Goal: Complete application form: Complete application form

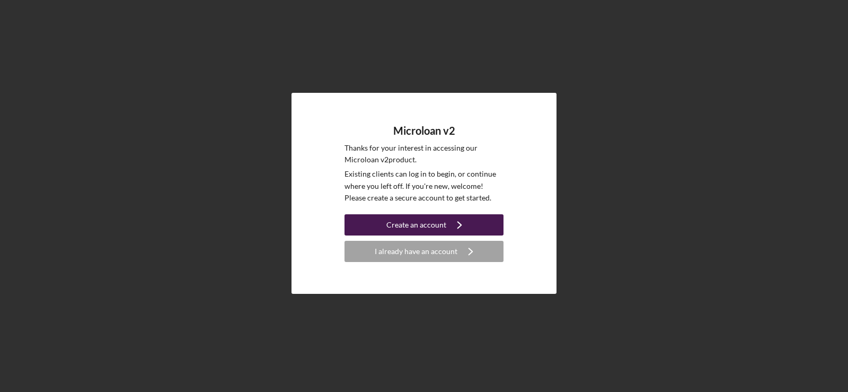
click at [439, 220] on div "Create an account" at bounding box center [416, 224] width 60 height 21
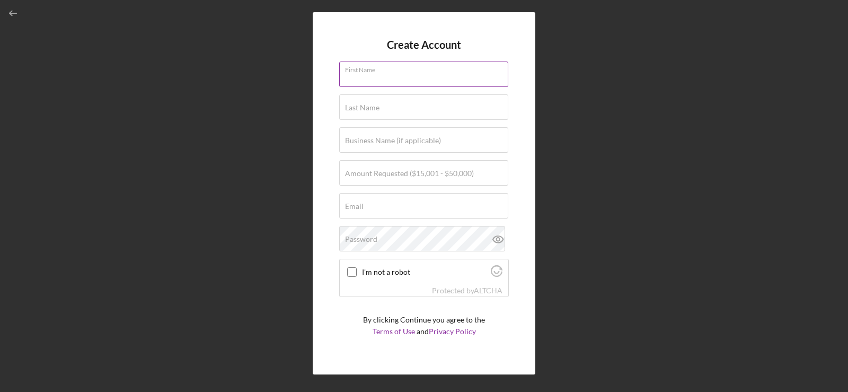
click at [405, 77] on input "First Name" at bounding box center [423, 73] width 169 height 25
type input "[PERSON_NAME]"
type input "[EMAIL_ADDRESS][DOMAIN_NAME]"
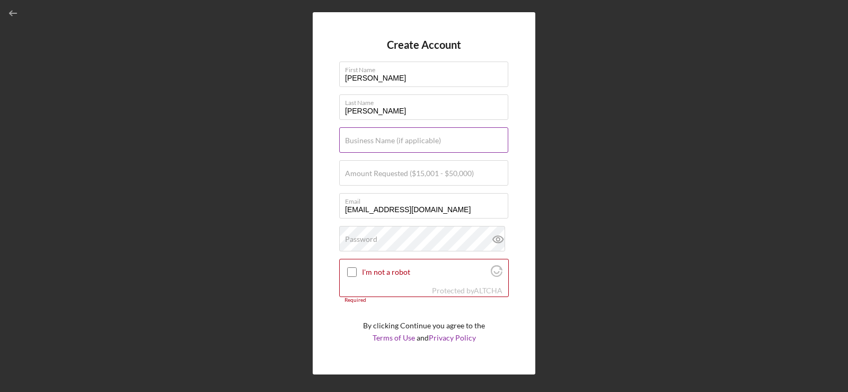
click at [383, 141] on label "Business Name (if applicable)" at bounding box center [393, 140] width 96 height 8
click at [383, 141] on input "Business Name (if applicable)" at bounding box center [423, 139] width 169 height 25
type input "Bungee Fitness Studio, LLC"
click at [379, 177] on label "Amount Requested ($15,001 - $50,000)" at bounding box center [409, 173] width 129 height 8
click at [379, 177] on input "Amount Requested ($15,001 - $50,000)" at bounding box center [423, 172] width 169 height 25
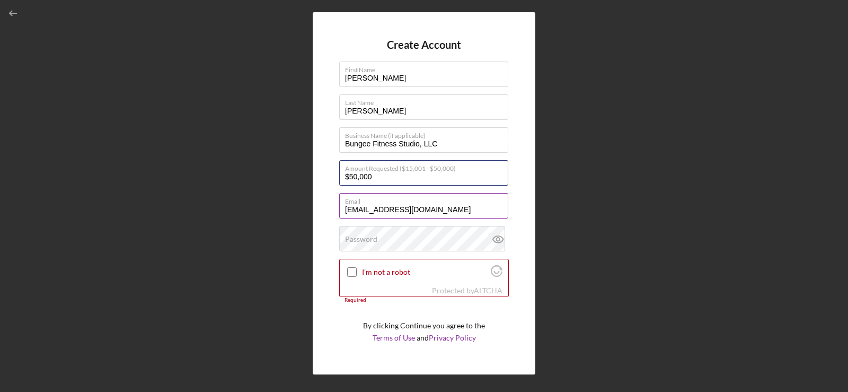
type input "$50,000"
click at [430, 210] on input "[EMAIL_ADDRESS][DOMAIN_NAME]" at bounding box center [423, 205] width 169 height 25
type input "[EMAIL_ADDRESS][DOMAIN_NAME]"
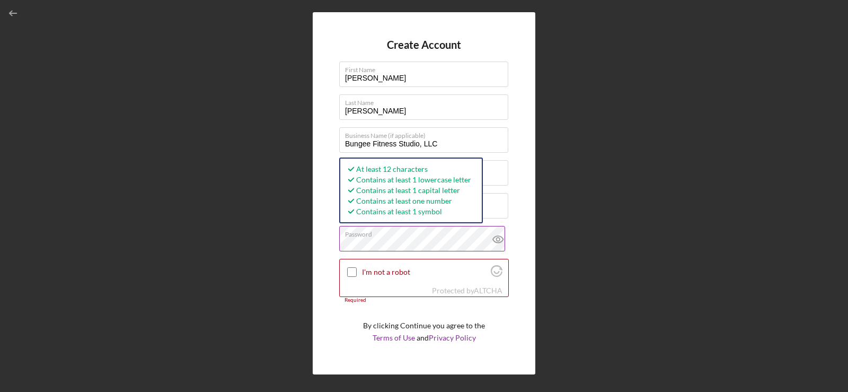
click at [492, 237] on icon at bounding box center [498, 239] width 26 height 26
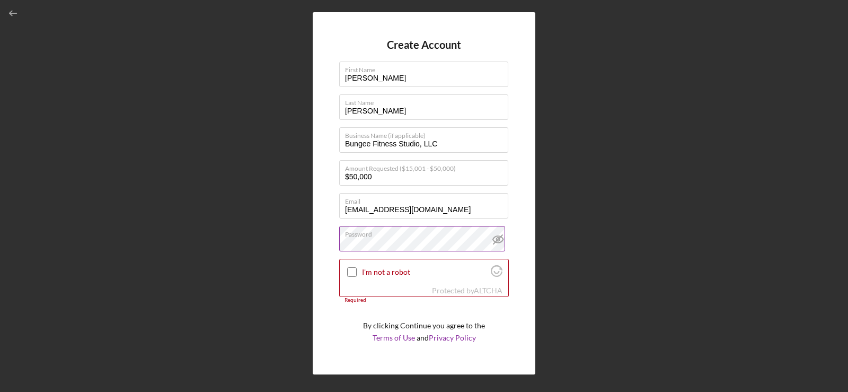
click at [497, 236] on icon at bounding box center [498, 239] width 10 height 7
click at [353, 271] on input "I'm not a robot" at bounding box center [352, 272] width 10 height 10
checkbox input "true"
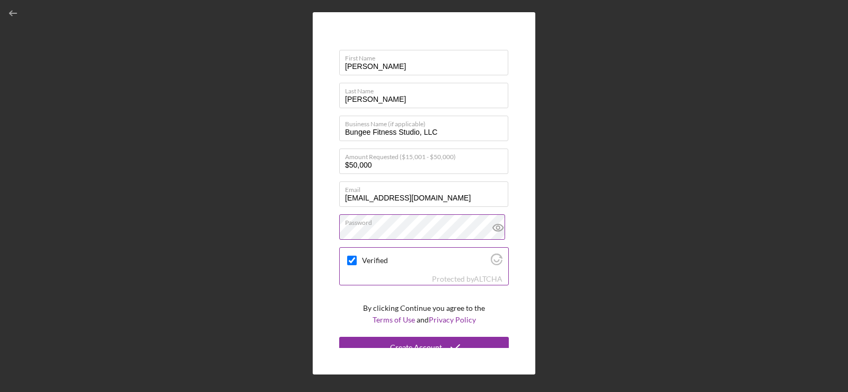
scroll to position [22, 0]
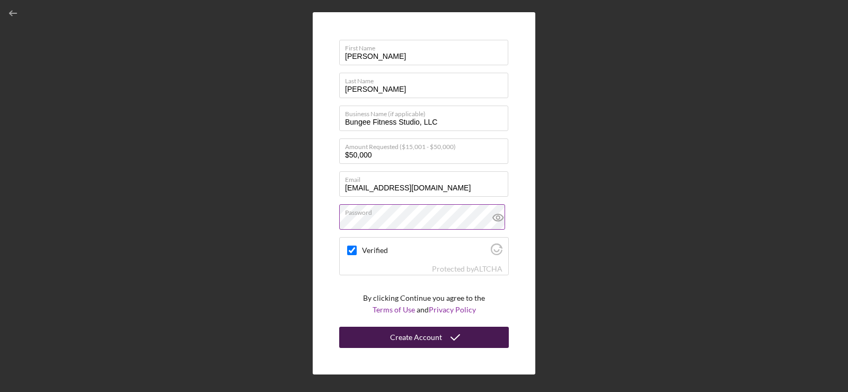
click at [415, 340] on div "Create Account" at bounding box center [416, 336] width 52 height 21
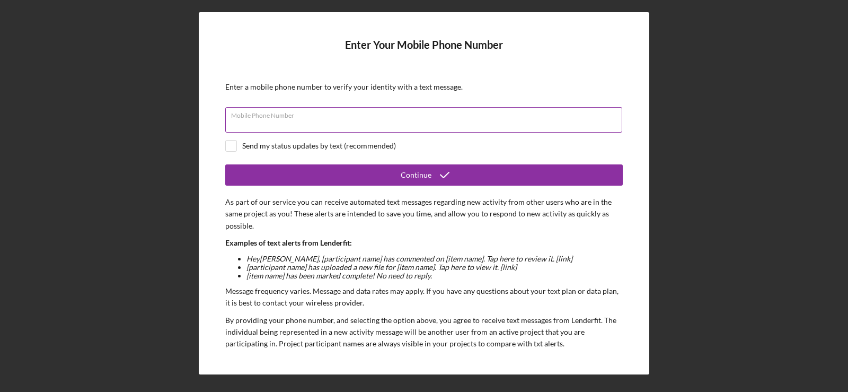
click at [271, 112] on div "Mobile Phone Number" at bounding box center [423, 120] width 397 height 26
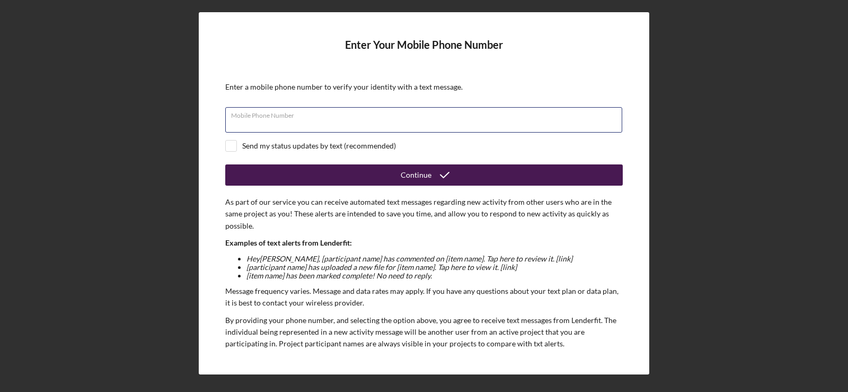
type input "[PHONE_NUMBER]"
click at [428, 173] on div "Continue" at bounding box center [416, 174] width 31 height 21
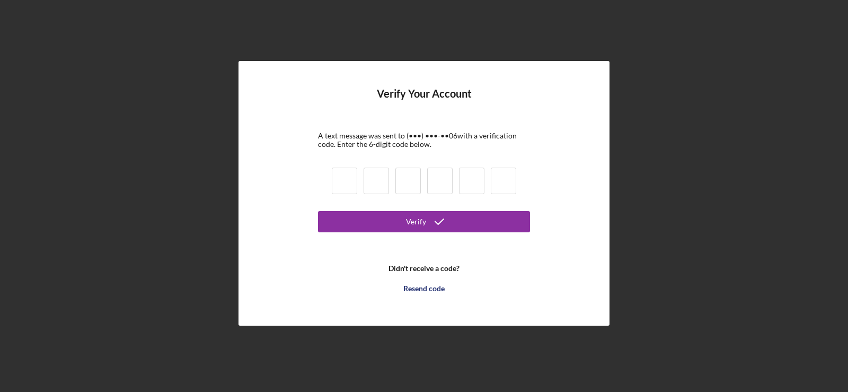
click at [350, 178] on input at bounding box center [344, 180] width 25 height 26
type input "7"
type input "9"
type input "6"
type input "5"
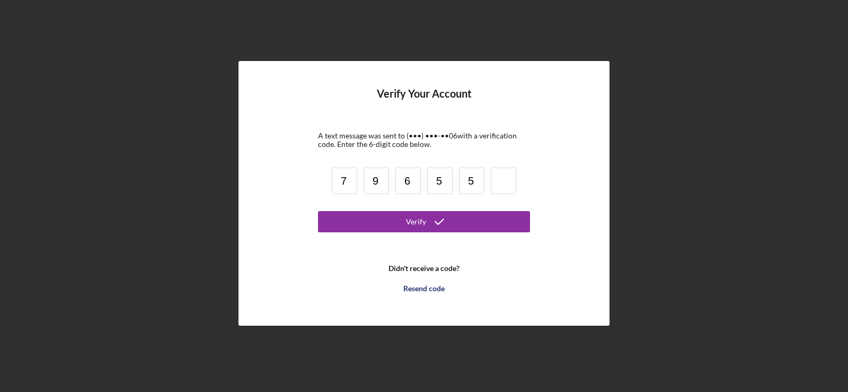
type input "5"
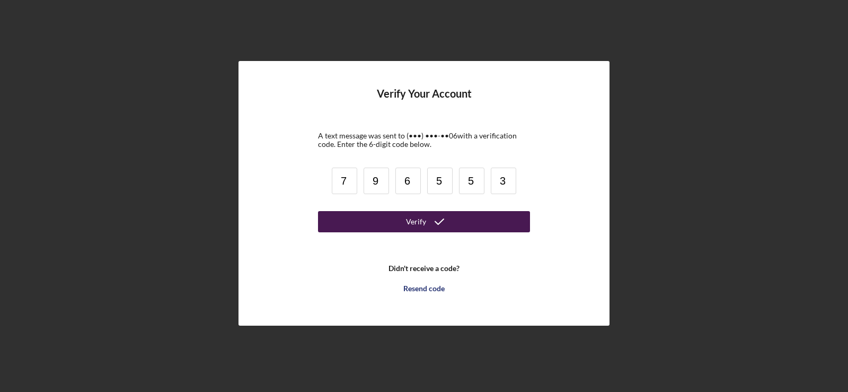
type input "3"
click at [423, 217] on div "Verify" at bounding box center [416, 221] width 20 height 21
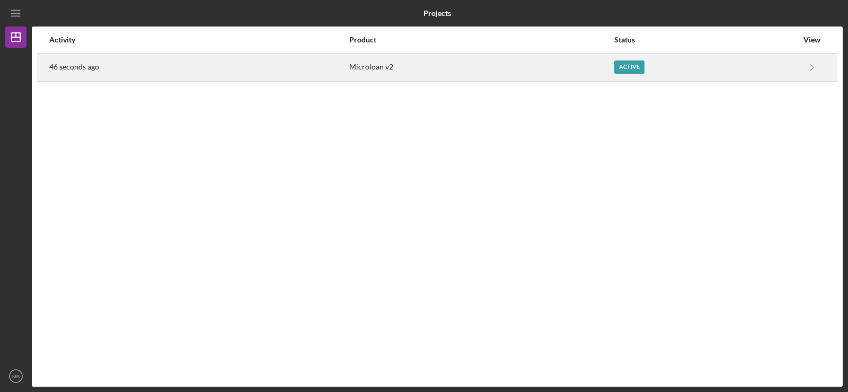
click at [623, 65] on div "Active" at bounding box center [629, 66] width 30 height 13
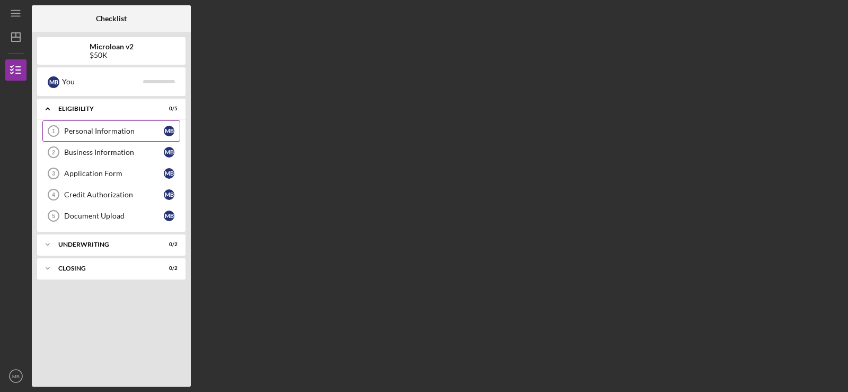
click at [92, 130] on div "Personal Information" at bounding box center [114, 131] width 100 height 8
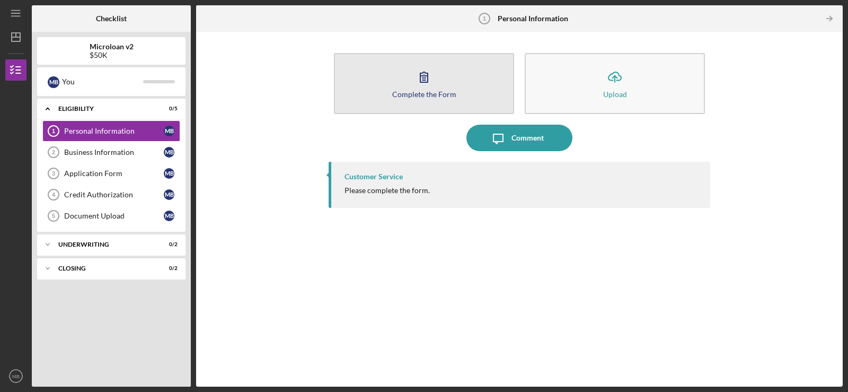
click at [450, 89] on button "Complete the Form Form" at bounding box center [424, 83] width 180 height 61
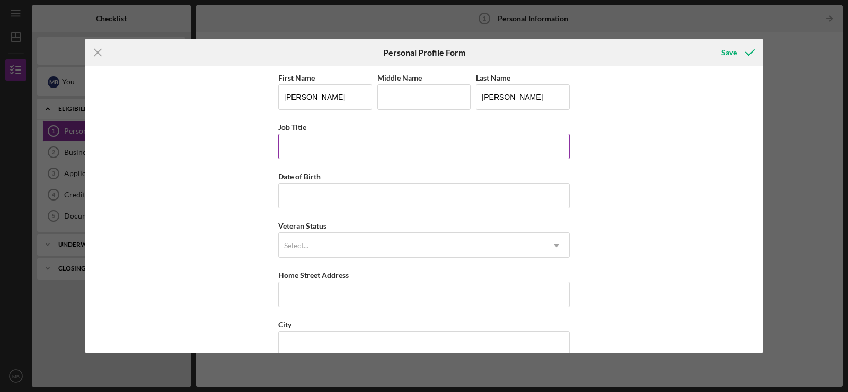
click at [319, 137] on input "Job Title" at bounding box center [423, 146] width 291 height 25
type input "Owner"
click at [298, 193] on input "Date of Birth" at bounding box center [423, 195] width 291 height 25
type input "[DATE]"
click at [308, 240] on div "Select..." at bounding box center [411, 245] width 265 height 24
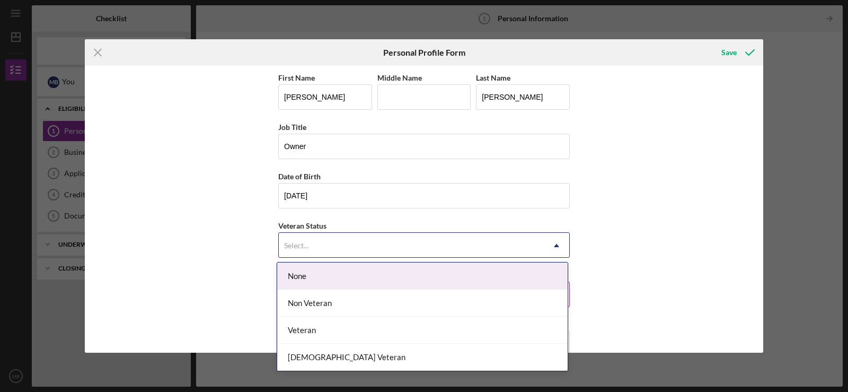
click at [313, 276] on div "None" at bounding box center [422, 275] width 290 height 27
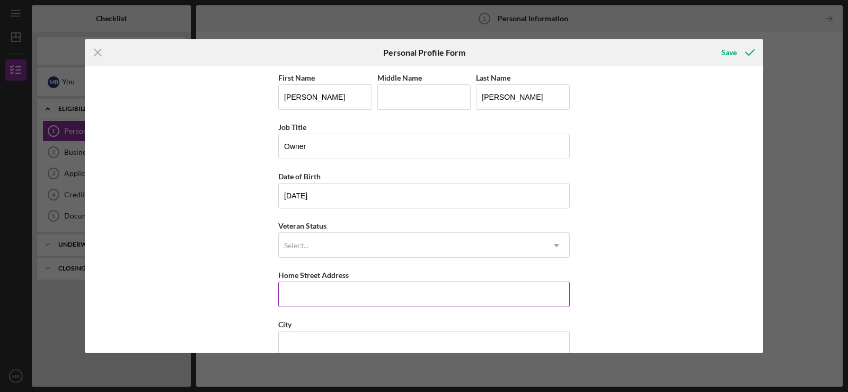
click at [315, 296] on input "Home Street Address" at bounding box center [423, 293] width 291 height 25
type input "1820 [PERSON_NAME]"
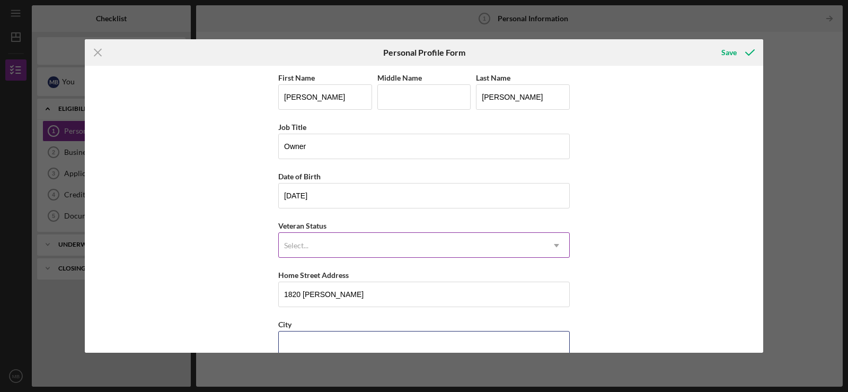
type input "[GEOGRAPHIC_DATA]"
type input "[US_STATE]"
type input "91755"
type input "[GEOGRAPHIC_DATA]"
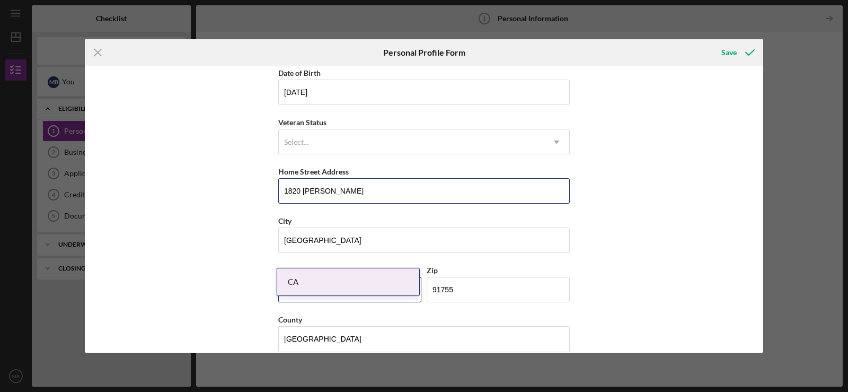
scroll to position [119, 0]
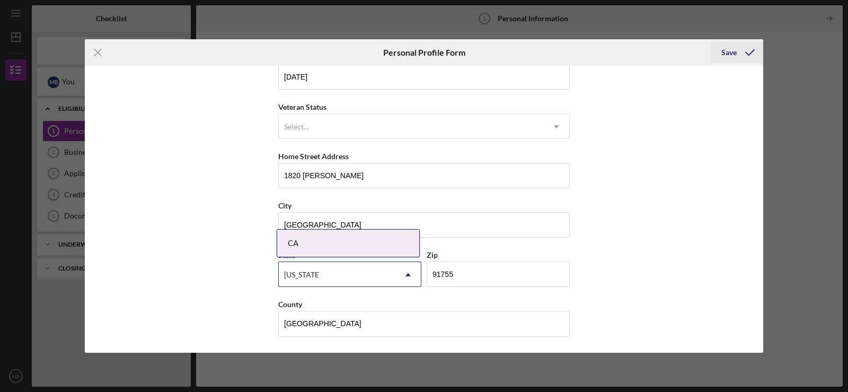
click at [725, 47] on div "Save" at bounding box center [728, 52] width 15 height 21
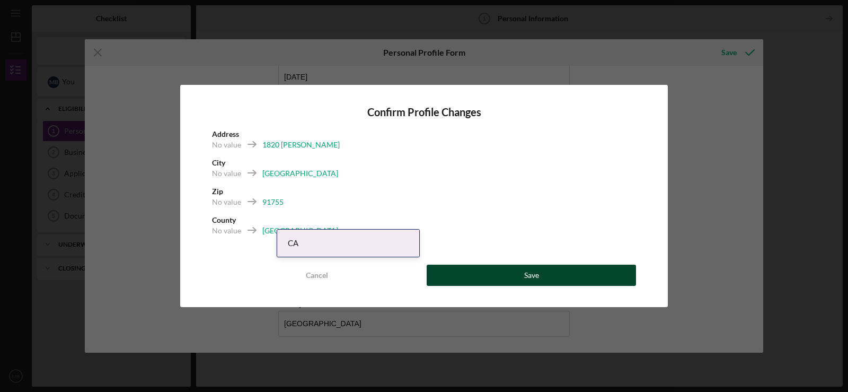
click at [554, 275] on button "Save" at bounding box center [531, 274] width 209 height 21
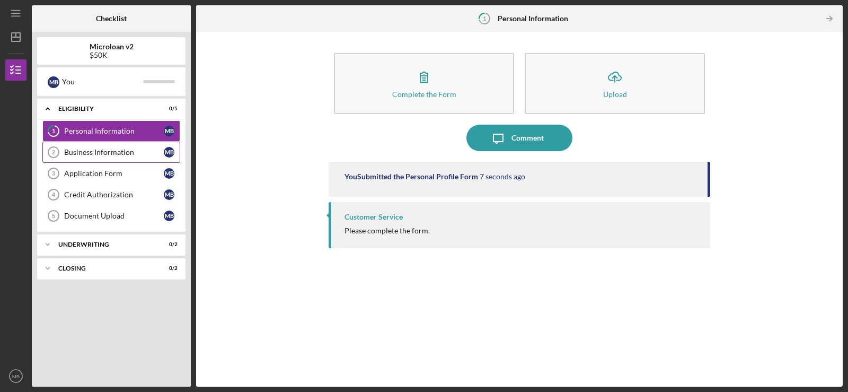
click at [96, 150] on div "Business Information" at bounding box center [114, 152] width 100 height 8
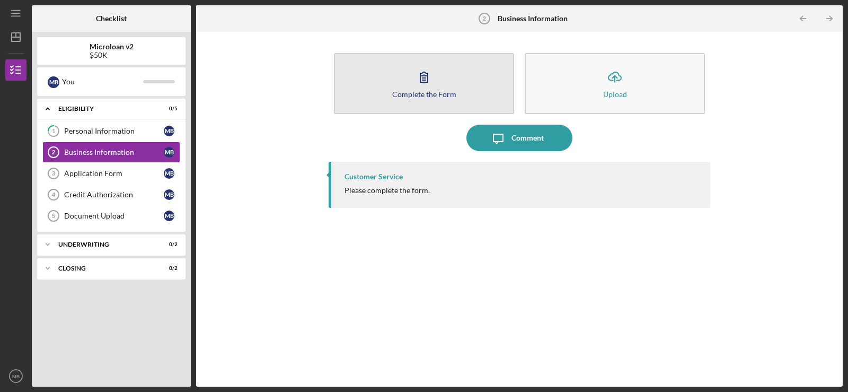
click at [418, 93] on div "Complete the Form" at bounding box center [424, 94] width 64 height 8
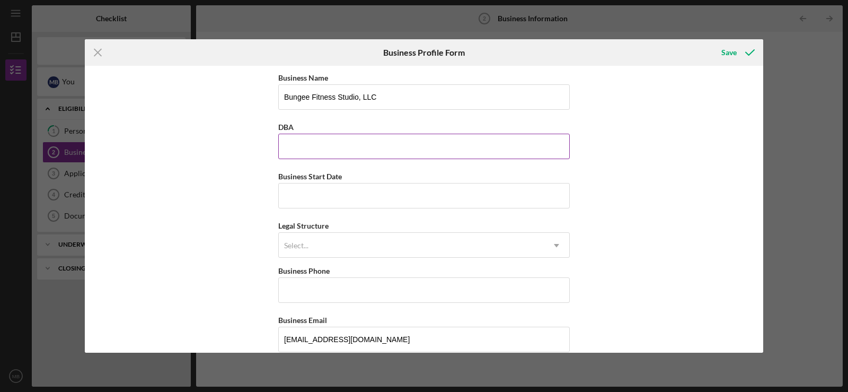
click at [317, 143] on input "DBA" at bounding box center [423, 146] width 291 height 25
type input "Bungee Funfit Studio, LLC"
click at [298, 198] on input "Business Start Date" at bounding box center [423, 195] width 291 height 25
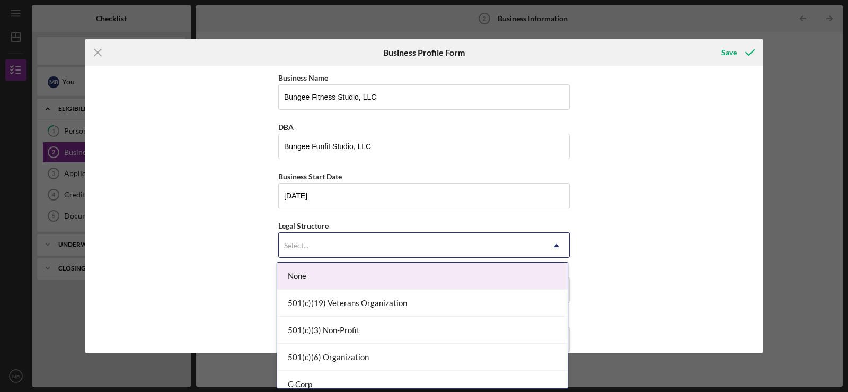
click at [379, 241] on div "Select..." at bounding box center [411, 245] width 265 height 24
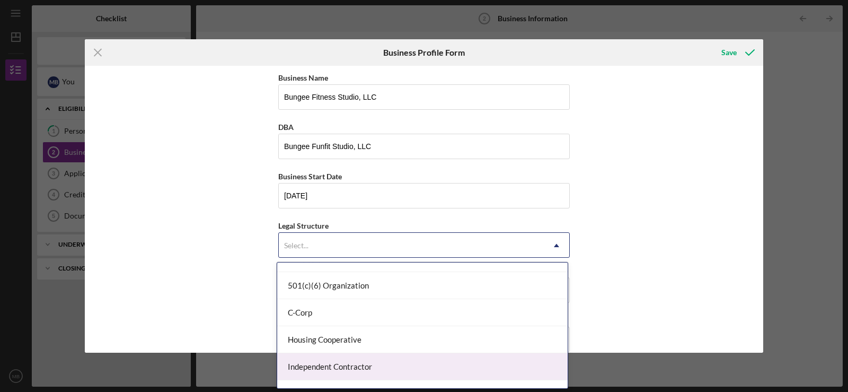
scroll to position [106, 0]
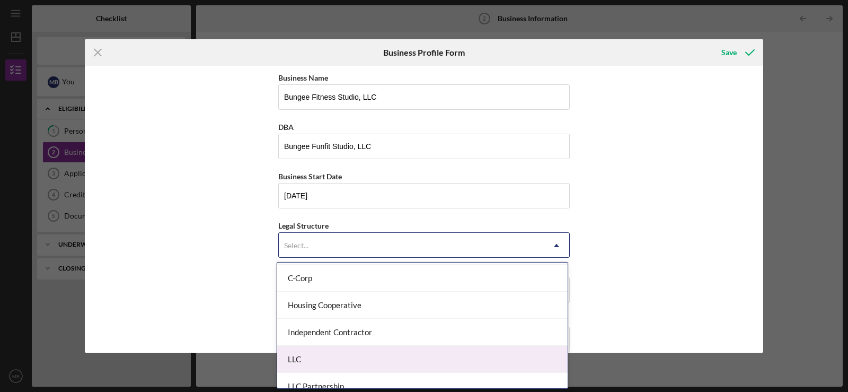
click at [331, 356] on div "LLC" at bounding box center [422, 359] width 290 height 27
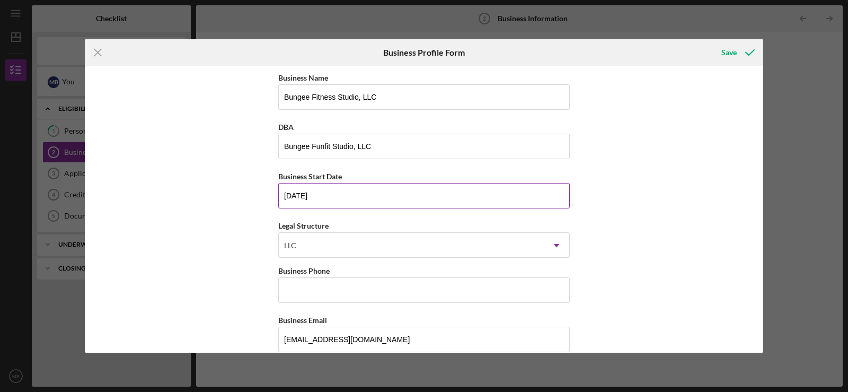
drag, startPoint x: 325, startPoint y: 195, endPoint x: 279, endPoint y: 196, distance: 46.1
click at [279, 196] on input "[DATE]" at bounding box center [423, 195] width 291 height 25
type input "[DATE]"
click at [315, 285] on input "Business Phone" at bounding box center [423, 289] width 291 height 25
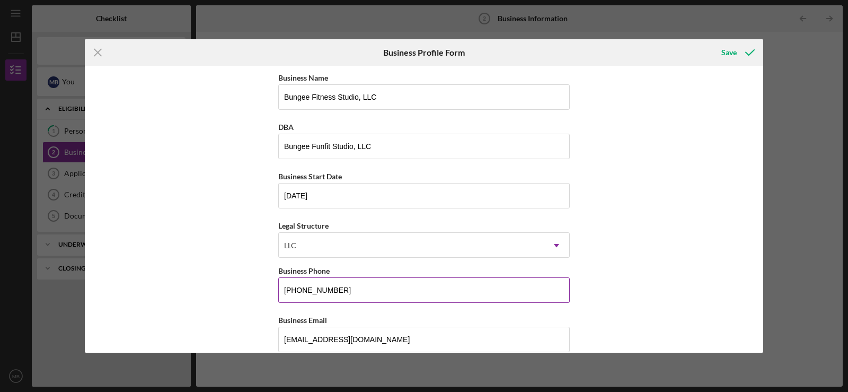
click at [406, 298] on input "[PHONE_NUMBER]" at bounding box center [423, 289] width 291 height 25
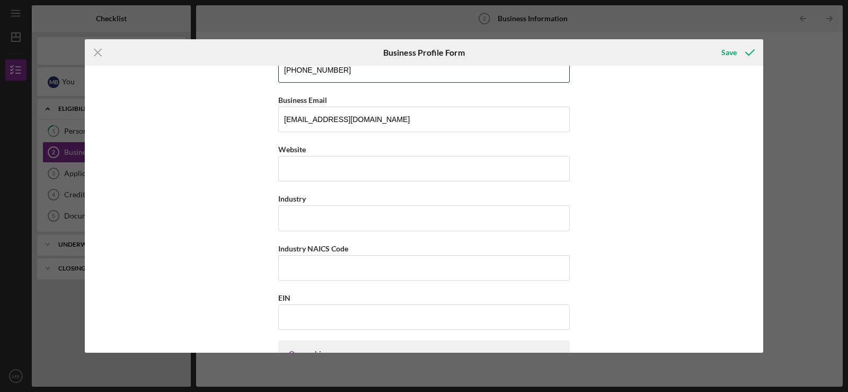
scroll to position [212, 0]
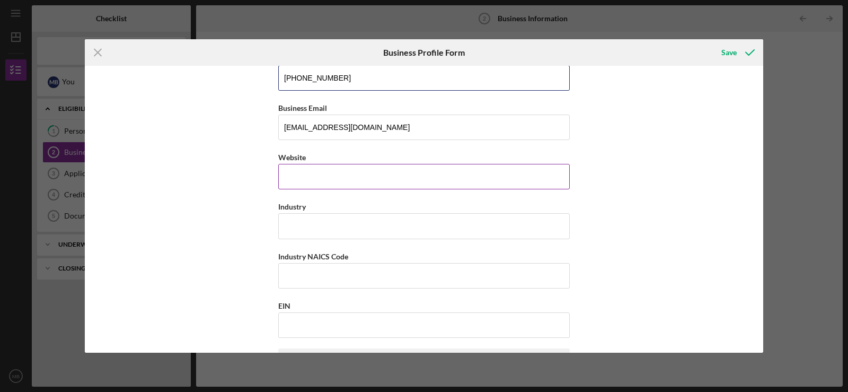
type input "[PHONE_NUMBER]"
click at [306, 173] on div "Website" at bounding box center [423, 169] width 291 height 39
type input "[DOMAIN_NAME]"
click at [309, 226] on input "Industry" at bounding box center [423, 225] width 291 height 25
type input "Health and Wellness"
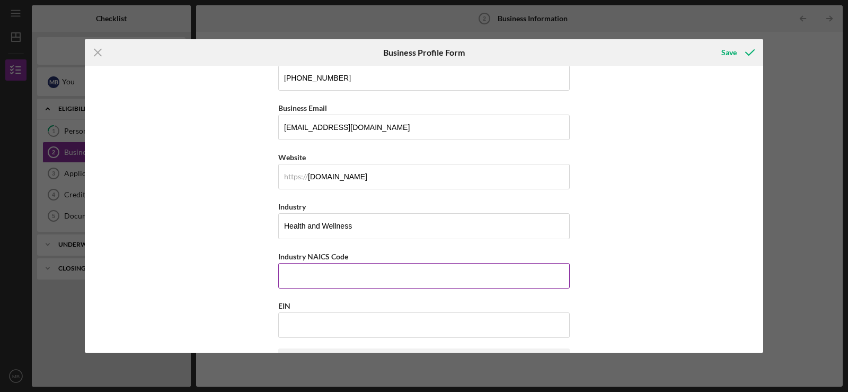
click at [319, 265] on input "Industry NAICS Code" at bounding box center [423, 275] width 291 height 25
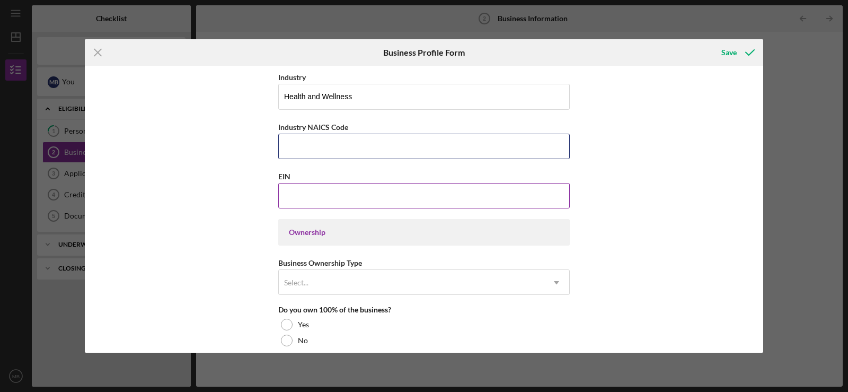
scroll to position [318, 0]
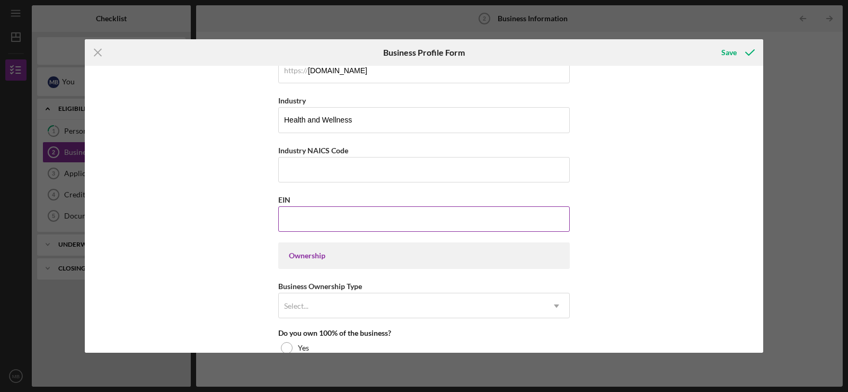
click at [299, 224] on input "EIN" at bounding box center [423, 218] width 291 height 25
type input "[US_EMPLOYER_IDENTIFICATION_NUMBER]"
click at [340, 163] on input "Industry NAICS Code" at bounding box center [423, 169] width 291 height 25
click at [354, 163] on input "Industry NAICS Code" at bounding box center [423, 169] width 291 height 25
click at [311, 257] on div "Ownership" at bounding box center [424, 255] width 270 height 8
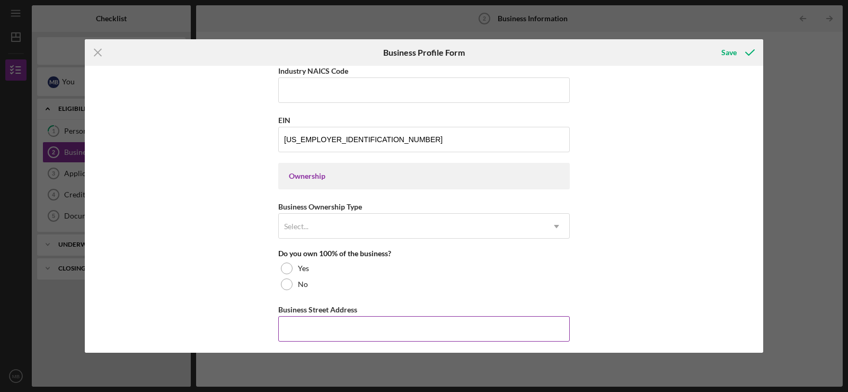
scroll to position [477, 0]
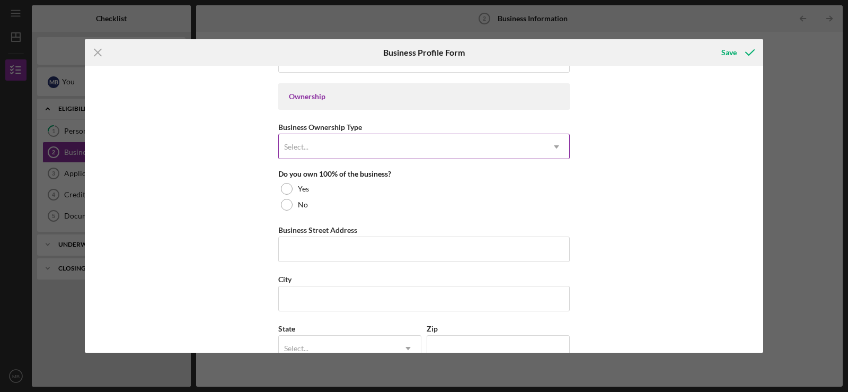
click at [313, 144] on div "Select..." at bounding box center [411, 147] width 265 height 24
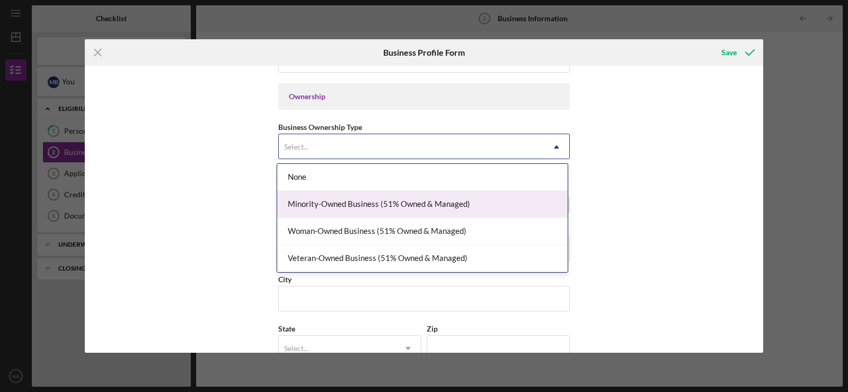
click at [332, 198] on div "Minority-Owned Business (51% Owned & Managed)" at bounding box center [422, 204] width 290 height 27
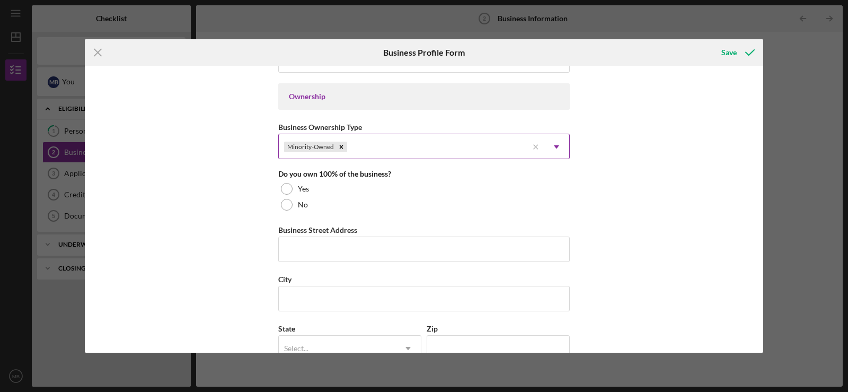
click at [554, 149] on icon "Icon/Dropdown Arrow" at bounding box center [556, 146] width 25 height 25
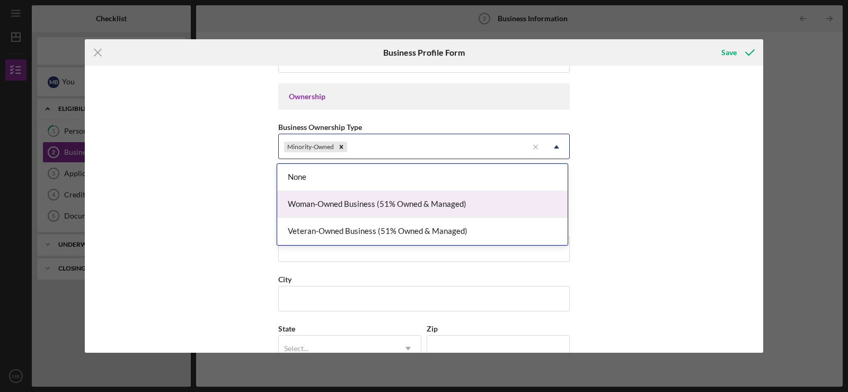
click at [327, 202] on div "Woman-Owned Business (51% Owned & Managed)" at bounding box center [422, 204] width 290 height 27
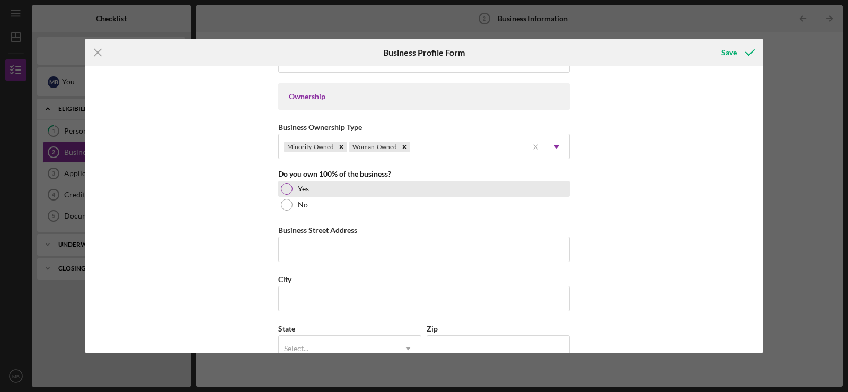
click at [288, 188] on div at bounding box center [287, 189] width 12 height 12
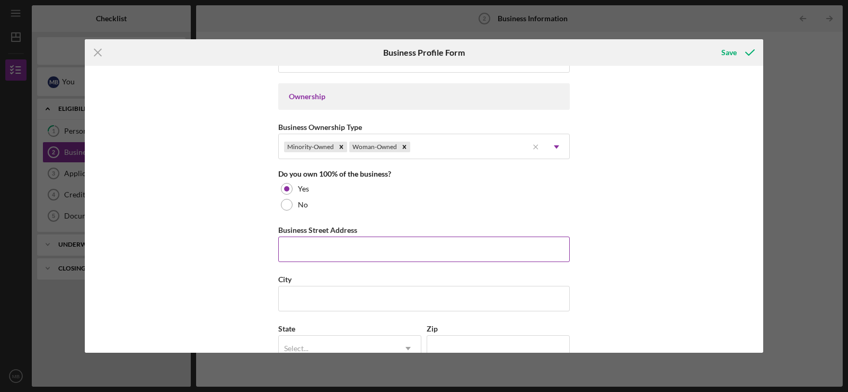
click at [308, 249] on input "Business Street Address" at bounding box center [423, 248] width 291 height 25
type input "[STREET_ADDRESS][PERSON_NAME][US_STATE]"
type input "[GEOGRAPHIC_DATA]"
type input "[US_STATE]"
type input "91104"
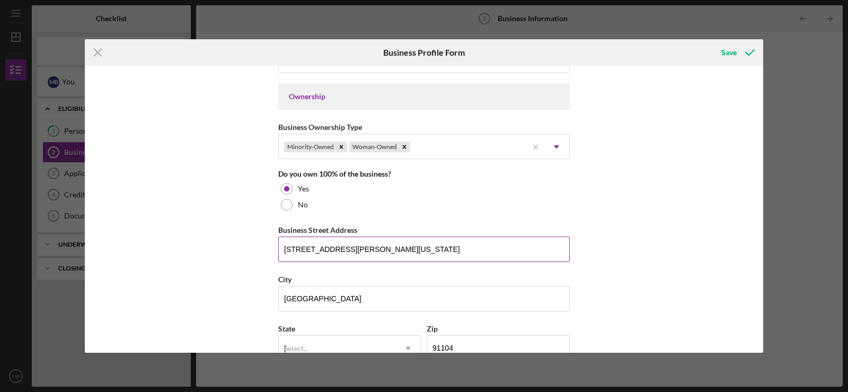
type input "[US_STATE]"
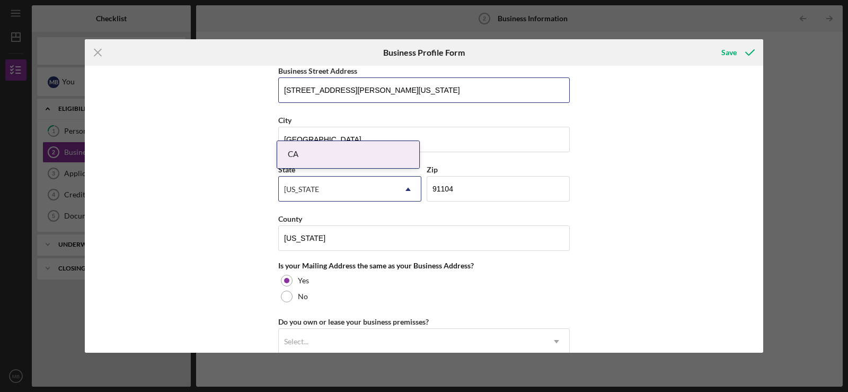
scroll to position [689, 0]
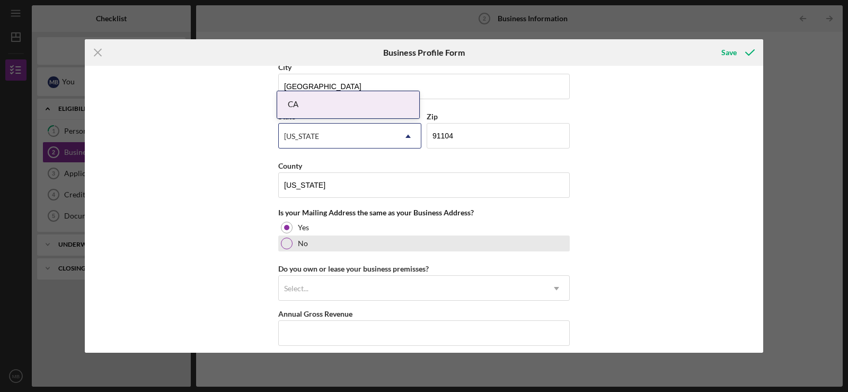
click at [285, 244] on div at bounding box center [287, 243] width 12 height 12
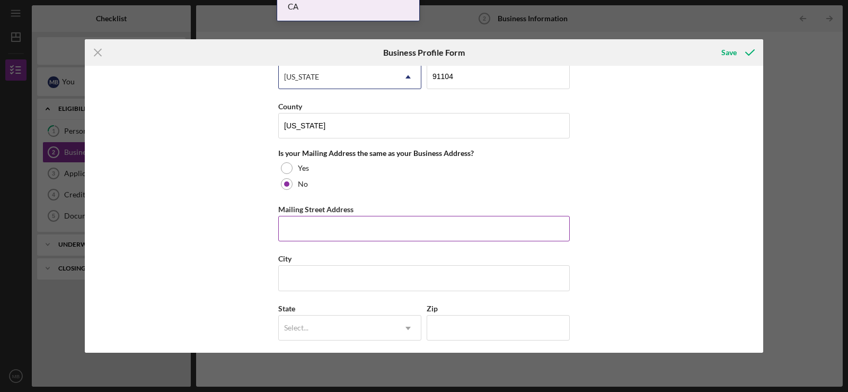
scroll to position [795, 0]
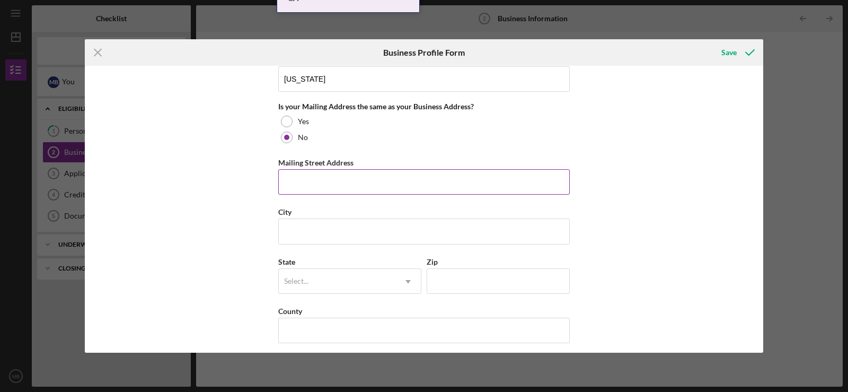
click at [303, 179] on input "Mailing Street Address" at bounding box center [423, 181] width 291 height 25
type input "1820 [PERSON_NAME]"
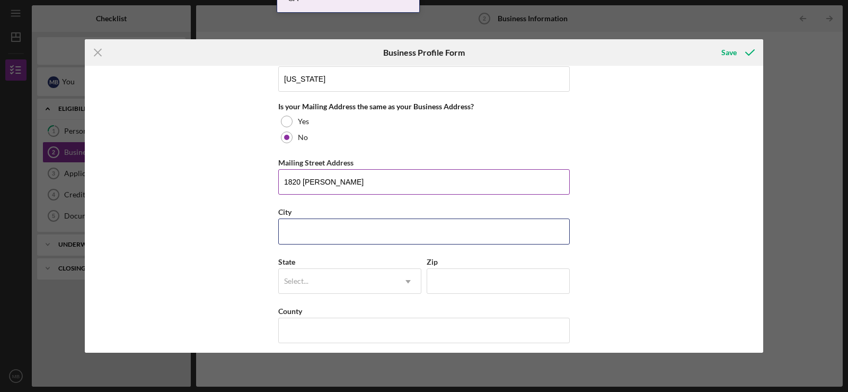
type input "[GEOGRAPHIC_DATA]"
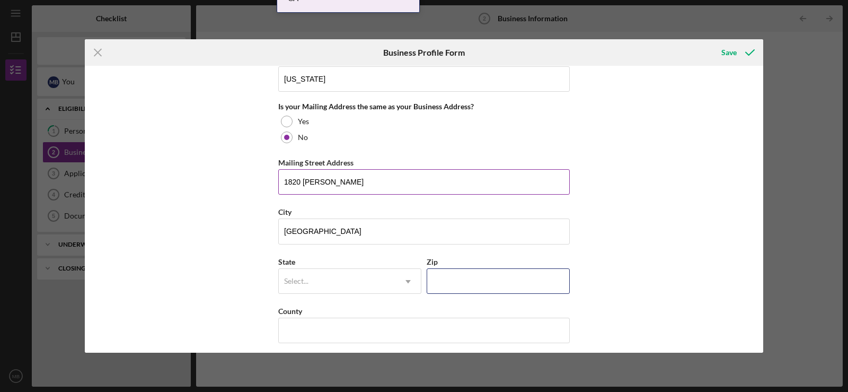
type input "91755"
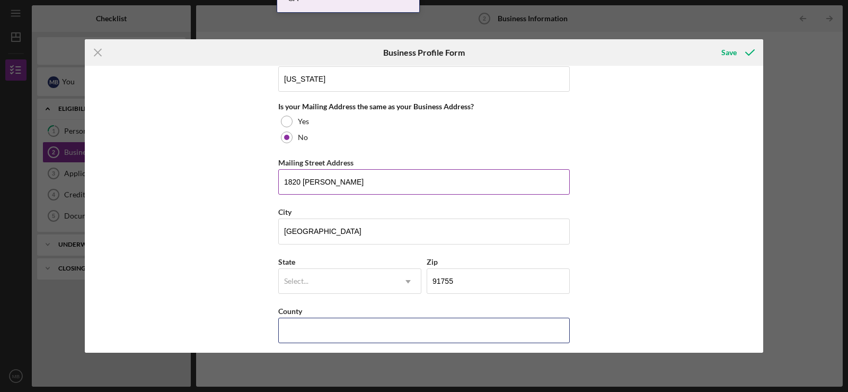
type input "[US_STATE]"
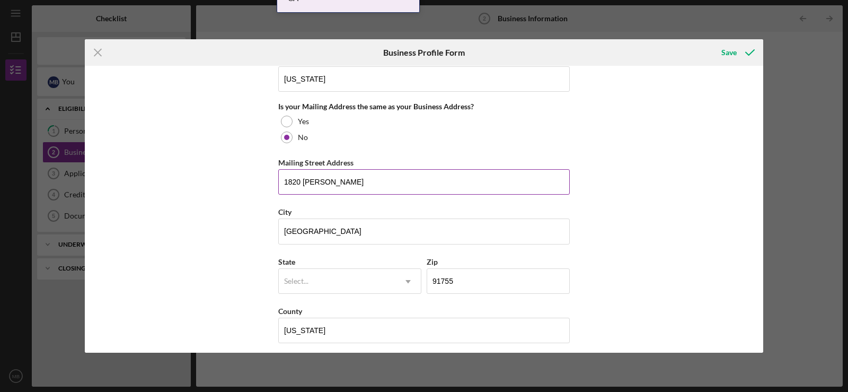
type input "1"
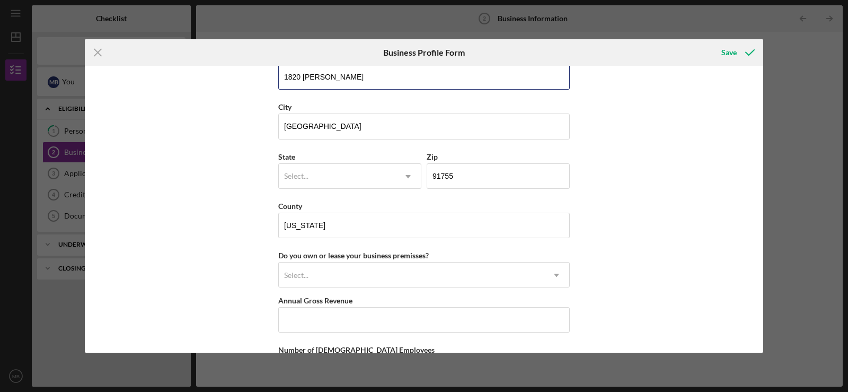
scroll to position [901, 0]
click at [402, 172] on icon "Icon/Dropdown Arrow" at bounding box center [407, 175] width 25 height 25
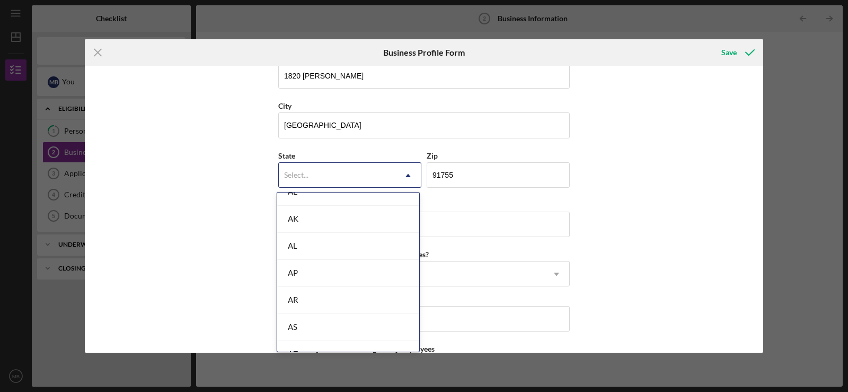
scroll to position [159, 0]
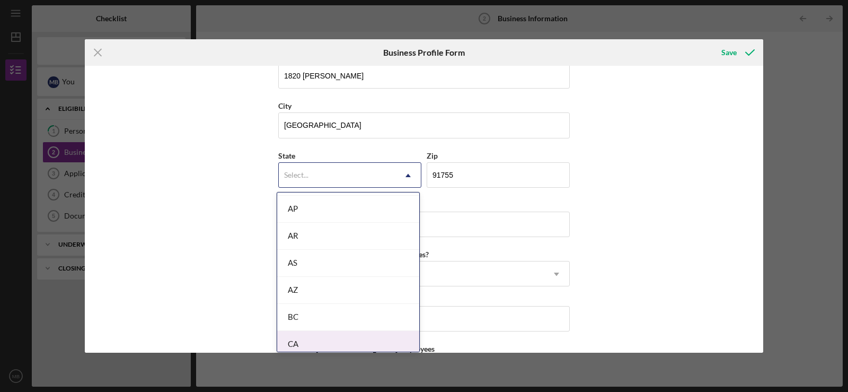
click at [314, 343] on div "CA" at bounding box center [348, 344] width 142 height 27
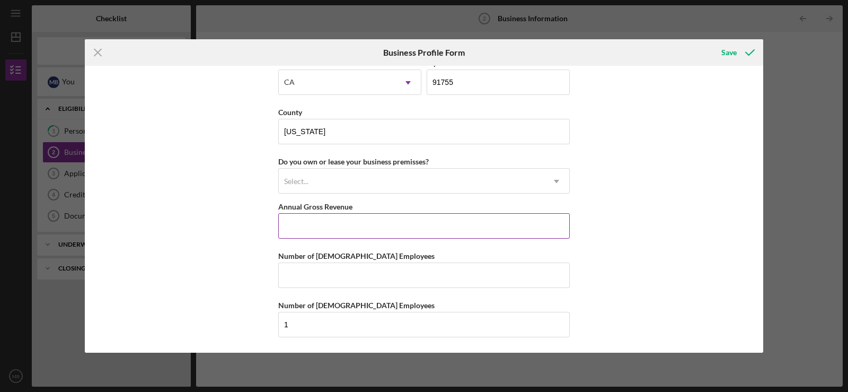
scroll to position [994, 0]
click at [343, 131] on input "[US_STATE]" at bounding box center [423, 130] width 291 height 25
drag, startPoint x: 332, startPoint y: 131, endPoint x: 262, endPoint y: 128, distance: 70.0
click at [262, 128] on div "Business Name Bungee Fitness Studio, LLC DBA Bungee Funfit Studio, LLC Business…" at bounding box center [424, 209] width 678 height 287
type input "[GEOGRAPHIC_DATA]"
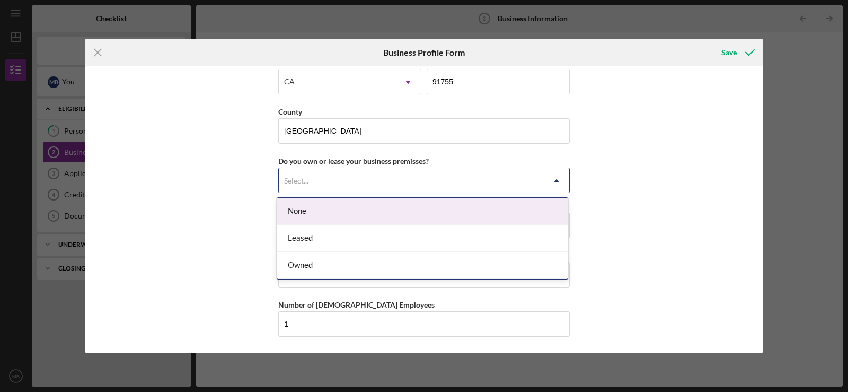
click at [550, 176] on icon "Icon/Dropdown Arrow" at bounding box center [556, 180] width 25 height 25
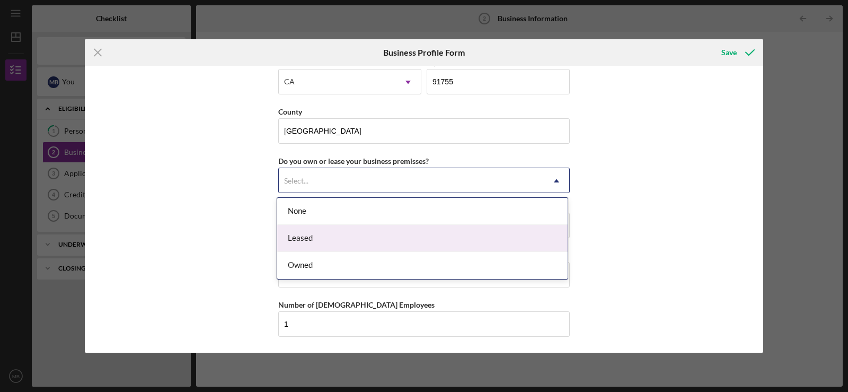
click at [313, 238] on div "Leased" at bounding box center [422, 238] width 290 height 27
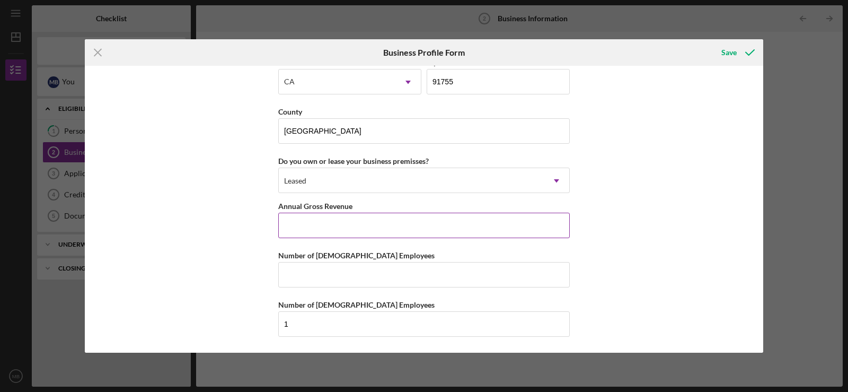
click at [300, 224] on input "Annual Gross Revenue" at bounding box center [423, 224] width 291 height 25
type input "$0"
click at [311, 275] on input "Number of [DEMOGRAPHIC_DATA] Employees" at bounding box center [423, 274] width 291 height 25
type input "2"
type input "3"
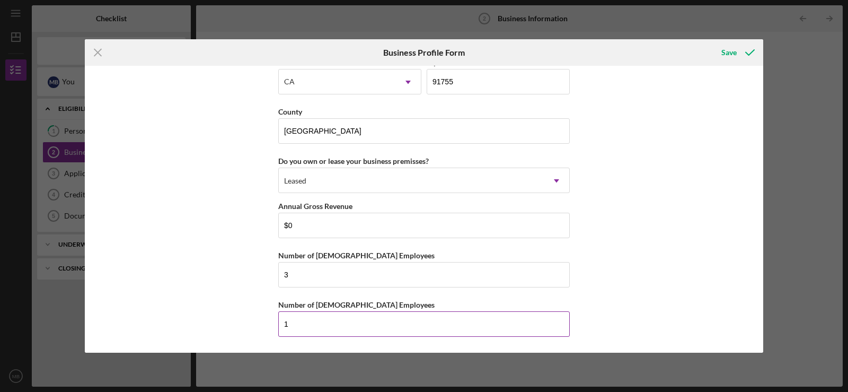
click at [289, 323] on input "1" at bounding box center [423, 323] width 291 height 25
type input "2"
click at [289, 270] on input "3" at bounding box center [423, 274] width 291 height 25
type input "2"
click at [289, 327] on input "2" at bounding box center [423, 323] width 291 height 25
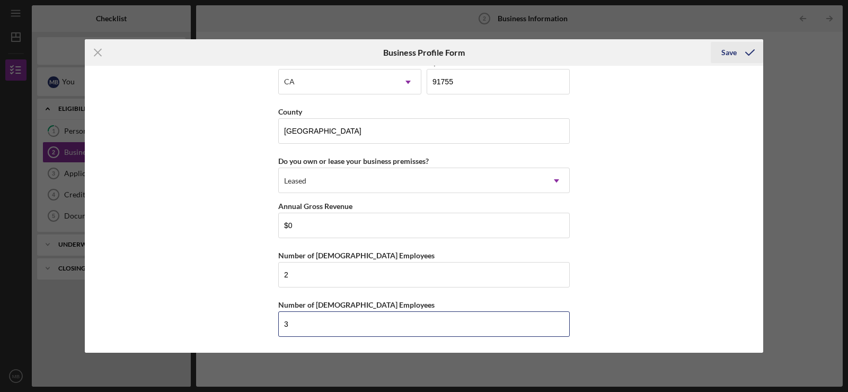
type input "3"
click at [731, 53] on div "Save" at bounding box center [728, 52] width 15 height 21
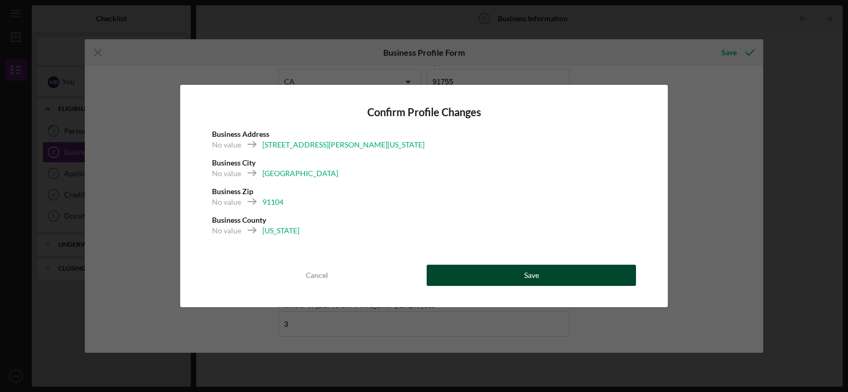
click at [545, 272] on button "Save" at bounding box center [531, 274] width 209 height 21
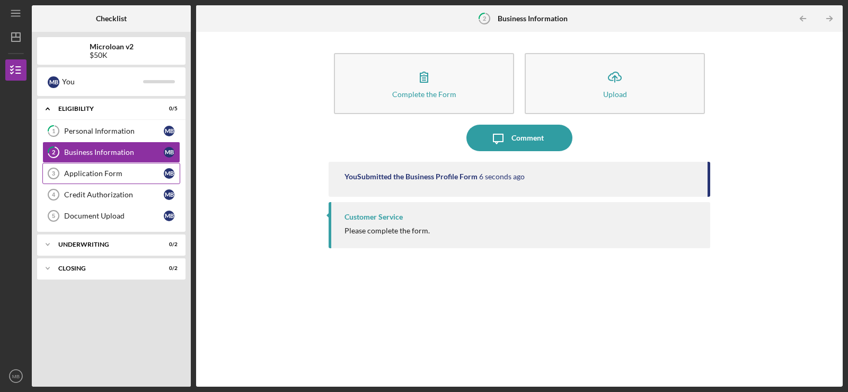
click at [93, 168] on link "Application Form 3 Application Form M B" at bounding box center [111, 173] width 138 height 21
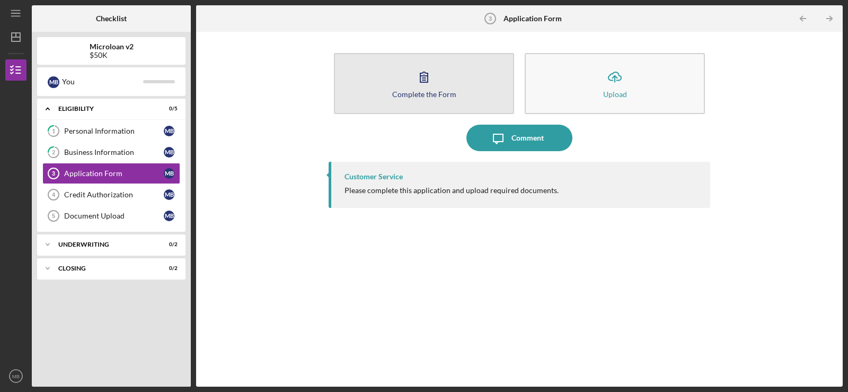
click at [431, 84] on icon "button" at bounding box center [424, 77] width 26 height 26
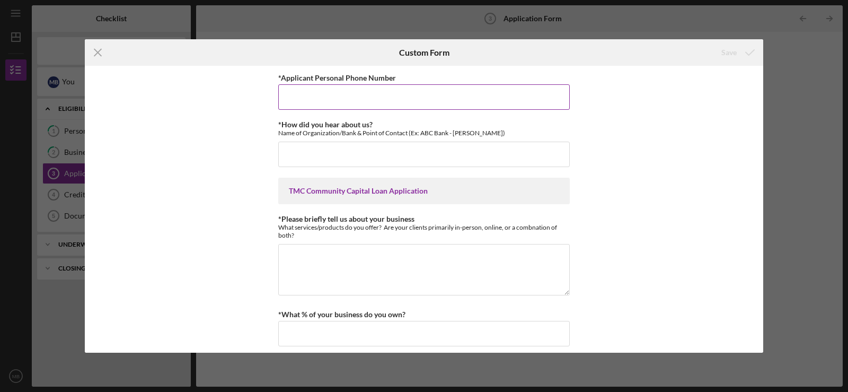
click at [303, 98] on input "*Applicant Personal Phone Number" at bounding box center [423, 96] width 291 height 25
click at [294, 95] on input "2135054706" at bounding box center [423, 96] width 291 height 25
click at [309, 97] on input "213-5054706" at bounding box center [423, 96] width 291 height 25
type input "[PHONE_NUMBER]"
click at [308, 149] on input "*How did you hear about us?" at bounding box center [423, 153] width 291 height 25
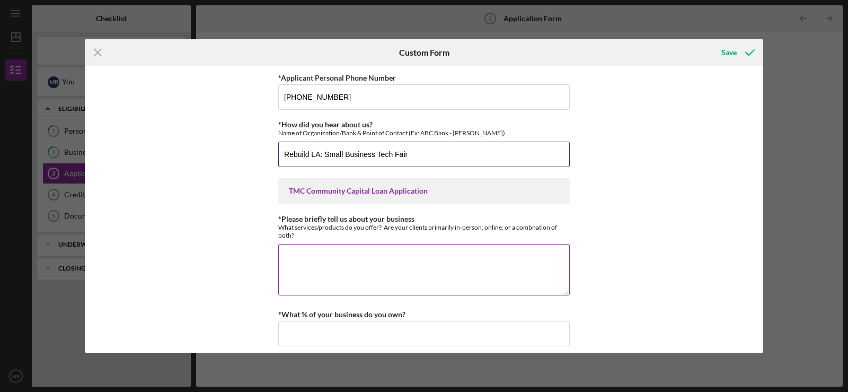
type input "Rebuild LA: Small Business Tech Fair"
click at [300, 252] on textarea "*Please briefly tell us about your business" at bounding box center [423, 269] width 291 height 51
click at [282, 256] on textarea "My clients meet we us in person." at bounding box center [423, 269] width 291 height 51
drag, startPoint x: 369, startPoint y: 256, endPoint x: 271, endPoint y: 257, distance: 97.5
click at [271, 257] on div "*Applicant Personal Phone Number [PHONE_NUMBER] *How did you hear about us? Nam…" at bounding box center [424, 209] width 678 height 287
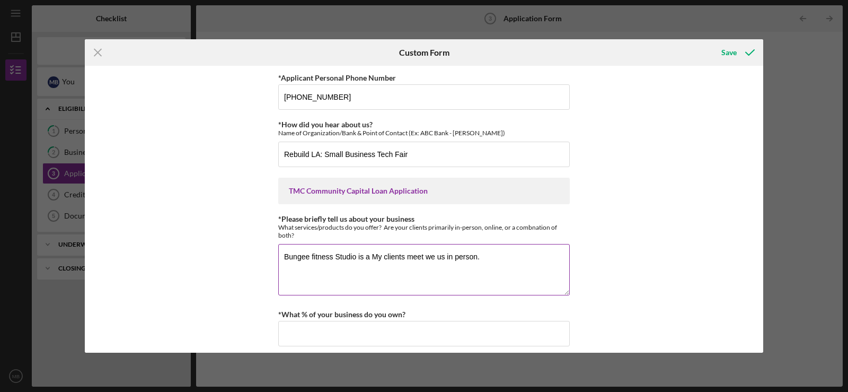
paste textarea "Fitness Studio is a health and wellness studio with an incredible mobility prog…"
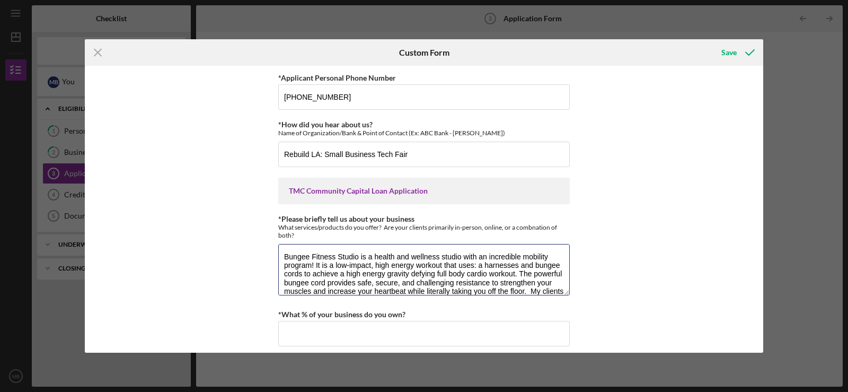
drag, startPoint x: 311, startPoint y: 289, endPoint x: 275, endPoint y: 231, distance: 68.8
click at [275, 231] on div "*Applicant Personal Phone Number [PHONE_NUMBER] *How did you hear about us? Nam…" at bounding box center [424, 209] width 678 height 287
paste textarea "We offer Bungee Fitness, Bungee Boot Camp for Kids, Dance, Soaring Seniors, Reh…"
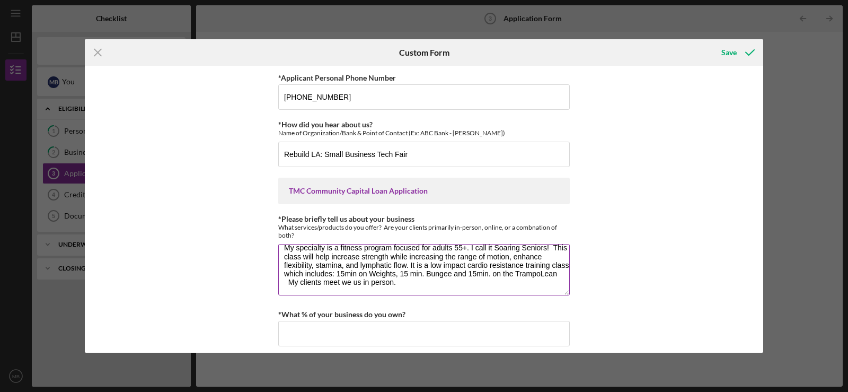
scroll to position [34, 0]
click at [288, 284] on textarea "We offer Bungee Fitness, Bungee Boot Camp for Kids, Dance, Soaring Seniors, Reh…" at bounding box center [423, 269] width 291 height 51
click at [390, 280] on textarea "We offer Bungee Fitness, Bungee Boot Camp for Kids, Dance, Soaring Seniors, Reh…" at bounding box center [423, 269] width 291 height 51
type textarea "We offer Bungee Fitness, Bungee Boot Camp for Kids, Dance, Soaring Seniors, Reh…"
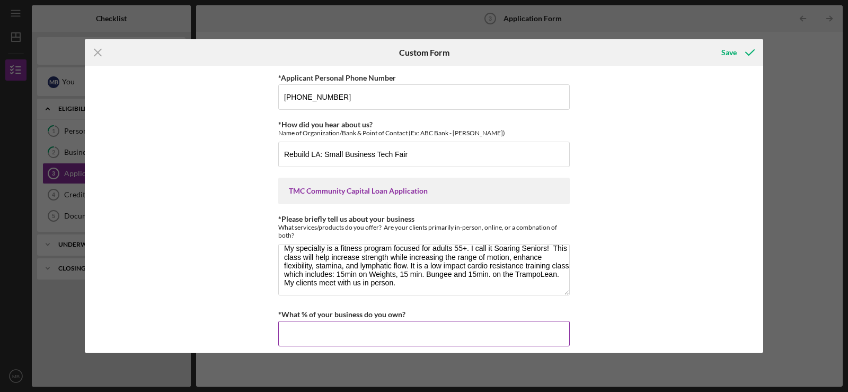
click at [312, 326] on input "*What % of your business do you own?" at bounding box center [423, 333] width 291 height 25
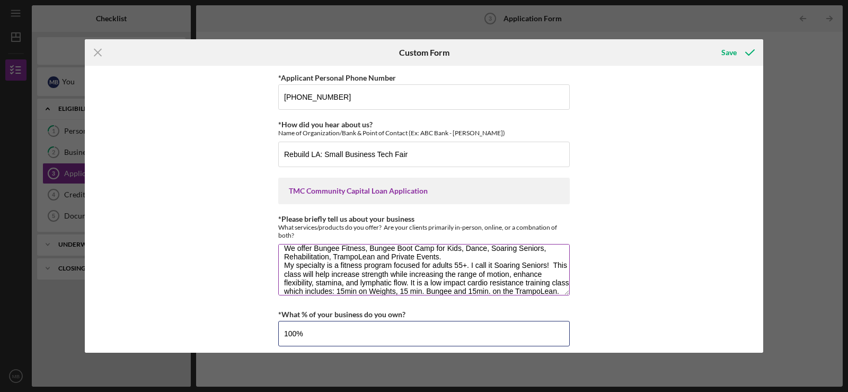
scroll to position [0, 0]
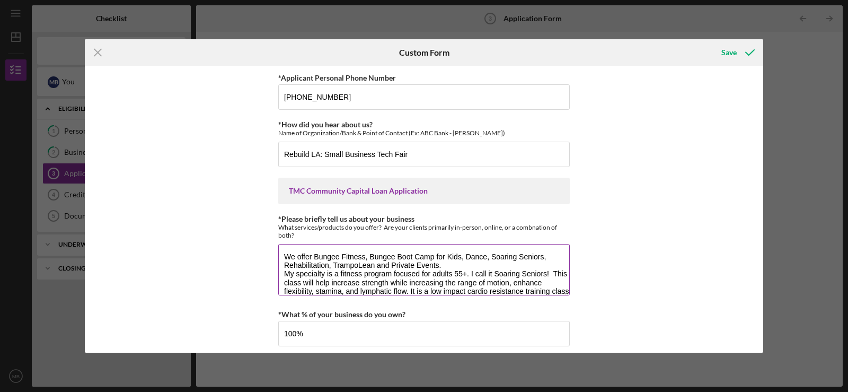
type input "100.00000%"
click at [282, 273] on textarea "We offer Bungee Fitness, Bungee Boot Camp for Kids, Dance, Soaring Seniors, Reh…" at bounding box center [423, 269] width 291 height 51
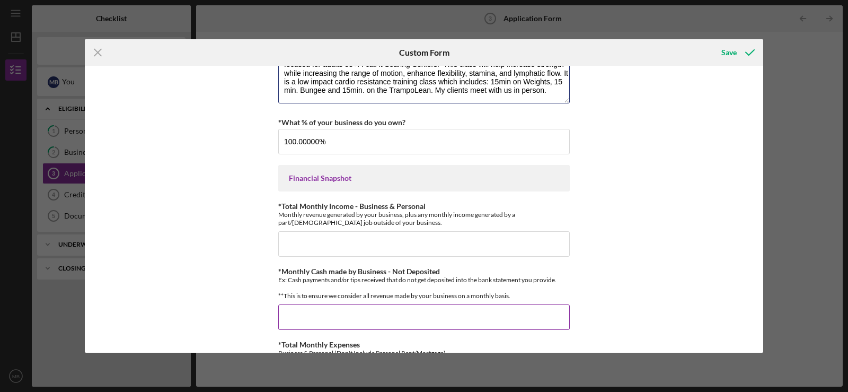
scroll to position [212, 0]
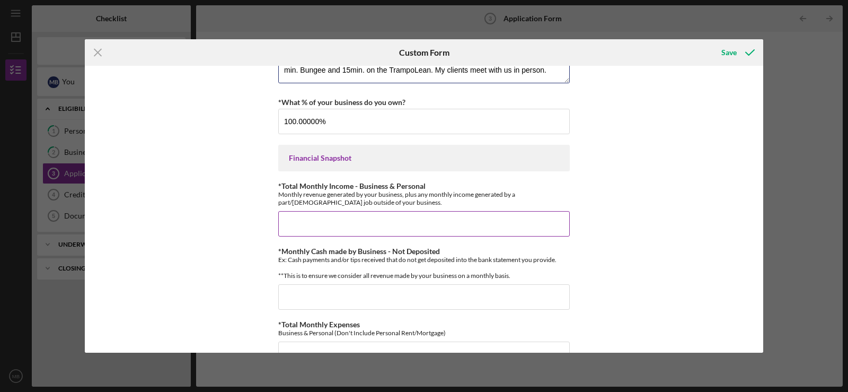
type textarea "We offer Bungee Fitness, Bungee Boot Camp for Kids, Dance, Soaring Seniors, Reh…"
click at [301, 216] on input "*Total Monthly Income - Business & Personal" at bounding box center [423, 223] width 291 height 25
type input "$1,600"
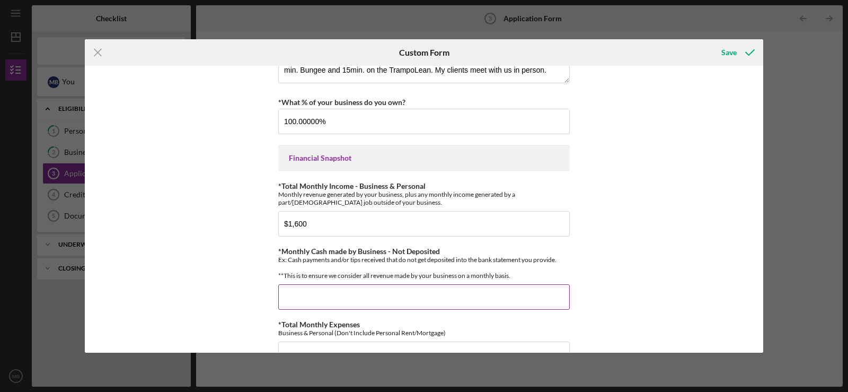
click at [323, 300] on input "*Monthly Cash made by Business - Not Deposited" at bounding box center [423, 296] width 291 height 25
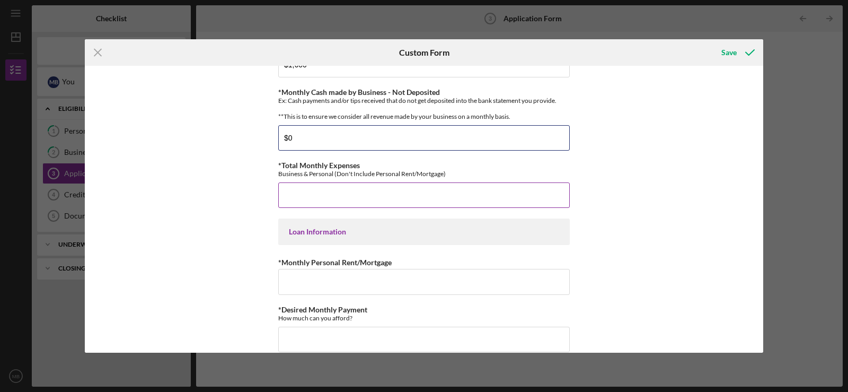
scroll to position [265, 0]
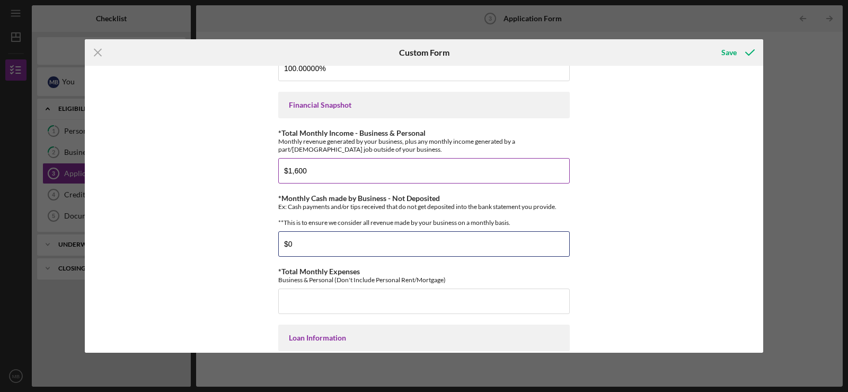
type input "$0"
click at [290, 174] on input "$1,600" at bounding box center [423, 170] width 291 height 25
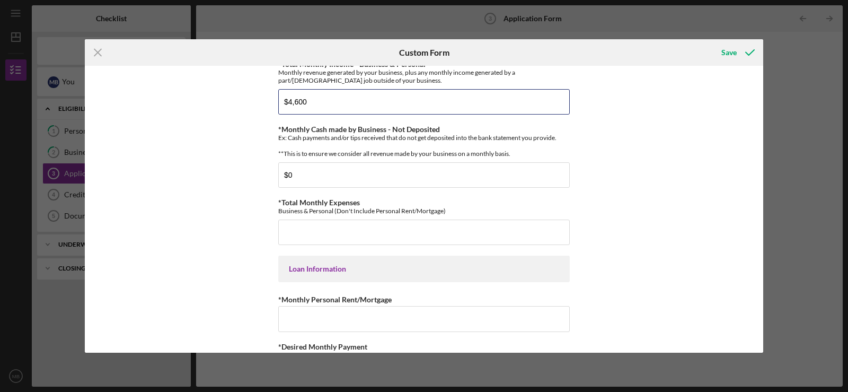
scroll to position [424, 0]
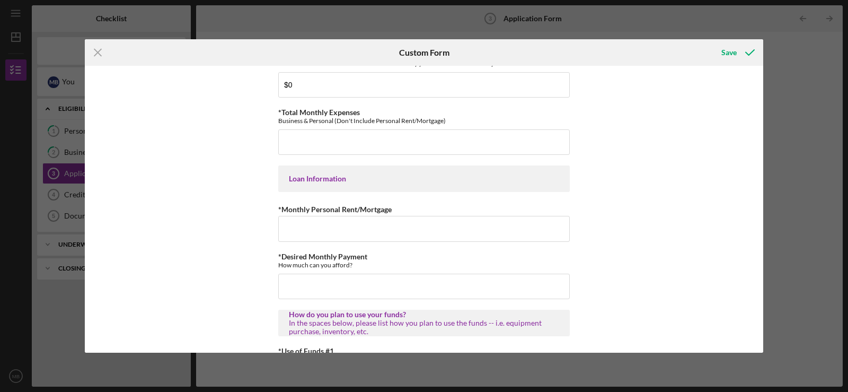
type input "$4,600"
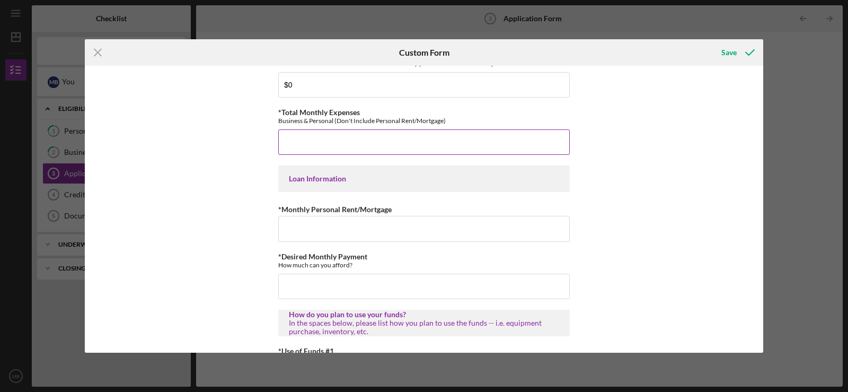
click at [307, 143] on input "*Total Monthly Expenses" at bounding box center [423, 141] width 291 height 25
type input "$6,800"
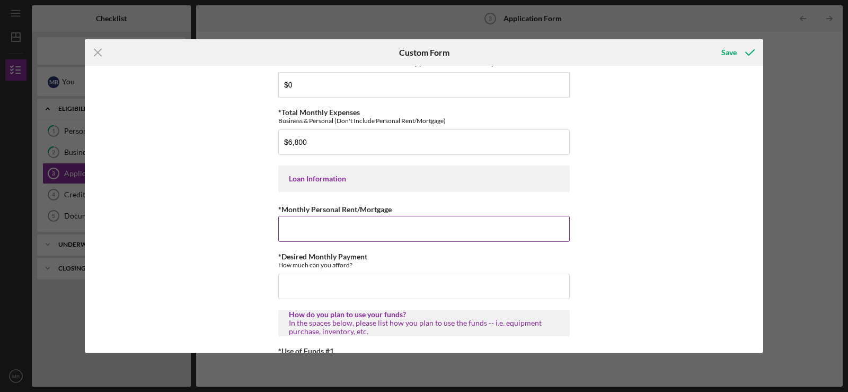
click at [308, 237] on input "*Monthly Personal Rent/Mortgage" at bounding box center [423, 228] width 291 height 25
type input "$1,878"
click at [303, 288] on input "*Desired Monthly Payment" at bounding box center [423, 285] width 291 height 25
type input "$0"
click at [295, 293] on input "$0,100" at bounding box center [423, 285] width 291 height 25
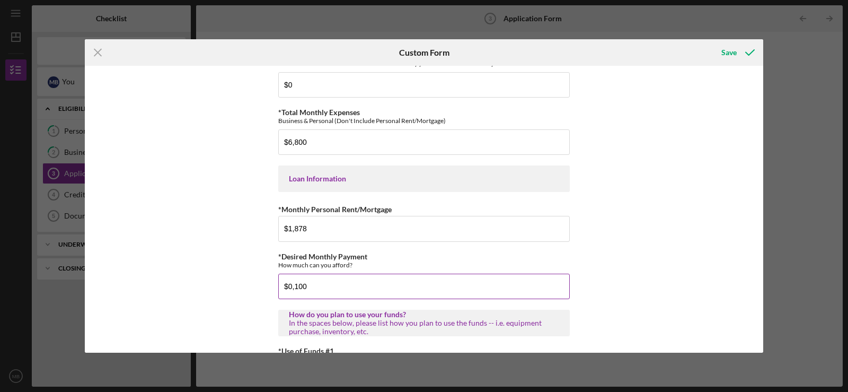
click at [294, 293] on input "$0,100" at bounding box center [423, 285] width 291 height 25
drag, startPoint x: 307, startPoint y: 292, endPoint x: 368, endPoint y: 305, distance: 62.3
click at [296, 290] on input "$0,100" at bounding box center [423, 285] width 291 height 25
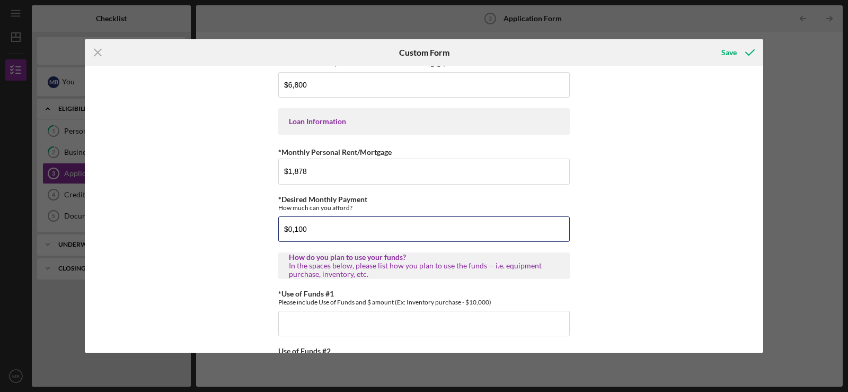
scroll to position [530, 0]
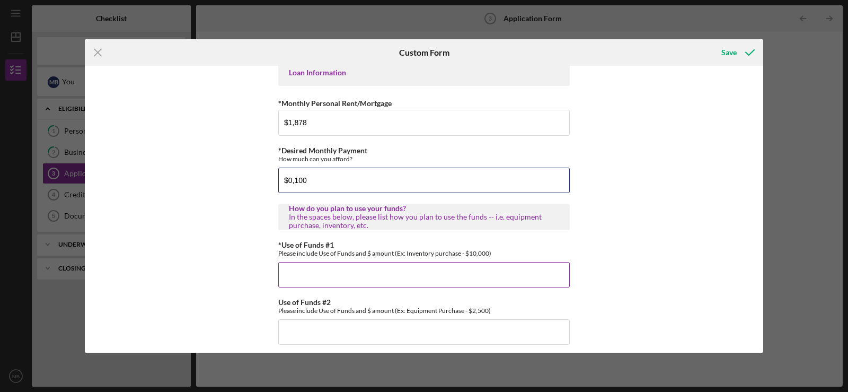
type input "$0,100"
click at [295, 277] on input "*Use of Funds #1" at bounding box center [423, 274] width 291 height 25
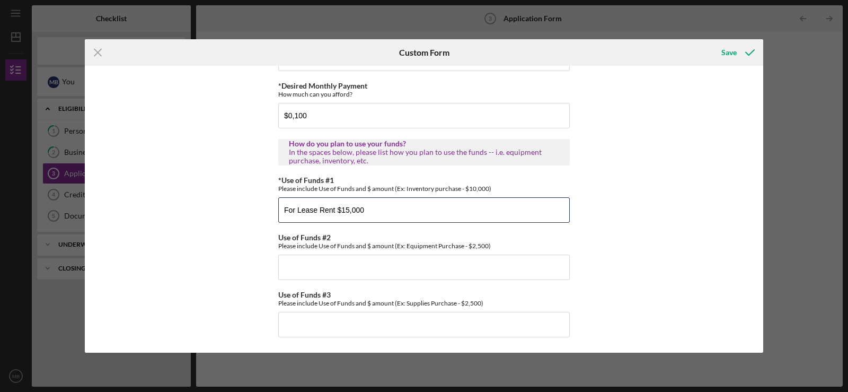
scroll to position [603, 0]
type input "For Lease Rent $15,000"
click at [304, 262] on input "Use of Funds #2" at bounding box center [423, 266] width 291 height 25
click at [297, 266] on input "Hire more instructors full time" at bounding box center [423, 266] width 291 height 25
click at [395, 267] on input "Hire one more instructors full time" at bounding box center [423, 266] width 291 height 25
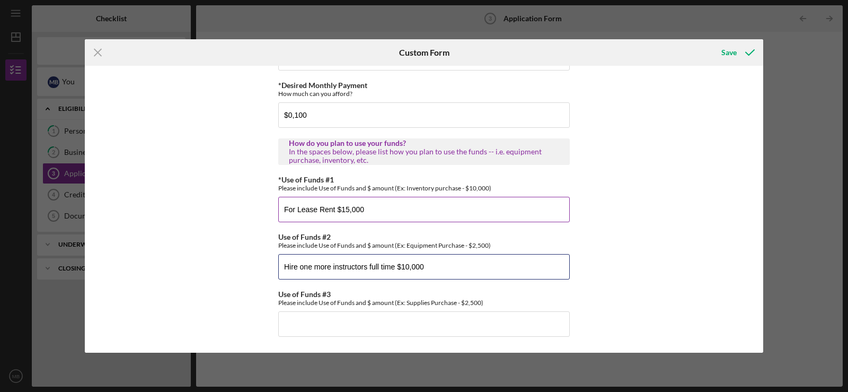
type input "Hire one more instructors full time $10,000"
drag, startPoint x: 370, startPoint y: 208, endPoint x: 297, endPoint y: 207, distance: 72.6
click at [261, 208] on div "*Applicant Personal Phone Number [PHONE_NUMBER] *How did you hear about us? Nam…" at bounding box center [424, 209] width 678 height 287
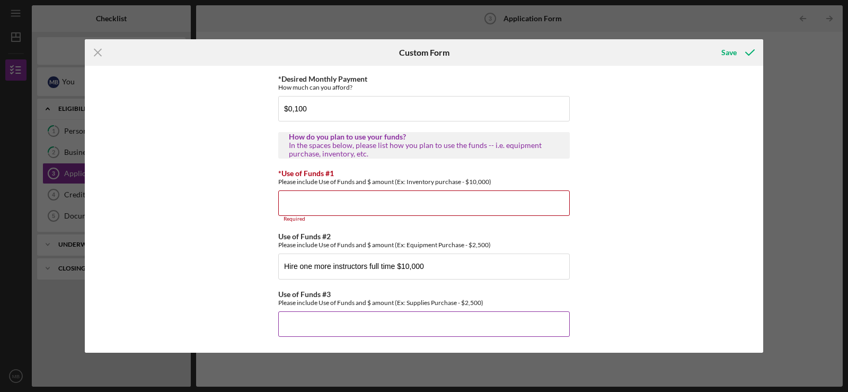
click at [299, 324] on input "Use of Funds #3" at bounding box center [423, 323] width 291 height 25
paste input "For Lease Rent $15,000"
type input "For Lease Rent $15,000"
click at [295, 206] on input "*Use of Funds #1" at bounding box center [423, 202] width 291 height 25
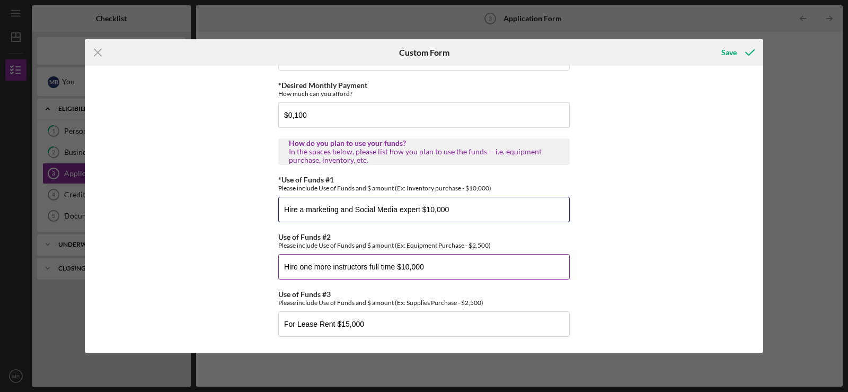
type input "Hire a marketing and Social Media expert $10,000"
click at [403, 267] on input "Hire one more instructors full time $10,000" at bounding box center [423, 266] width 291 height 25
type input "Hire one more instructors full time $20,000"
click at [296, 324] on input "For Lease Rent $15,000" at bounding box center [423, 323] width 291 height 25
click at [379, 324] on input "For more equipment and for Lease Rent $15,000" at bounding box center [423, 323] width 291 height 25
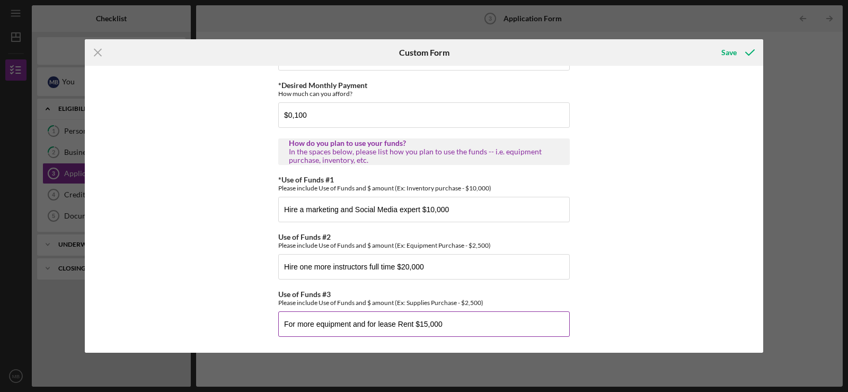
click at [412, 326] on input "For more equipment and for lease Rent $15,000" at bounding box center [423, 323] width 291 height 25
click at [412, 323] on input "For more equipment and for lease rent $15,000" at bounding box center [423, 323] width 291 height 25
click at [353, 323] on input "For more equipment and for lease rent $15,000" at bounding box center [423, 323] width 291 height 25
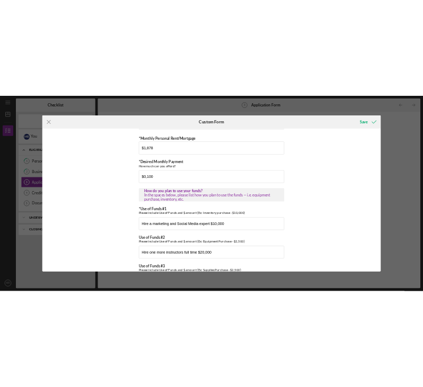
scroll to position [497, 0]
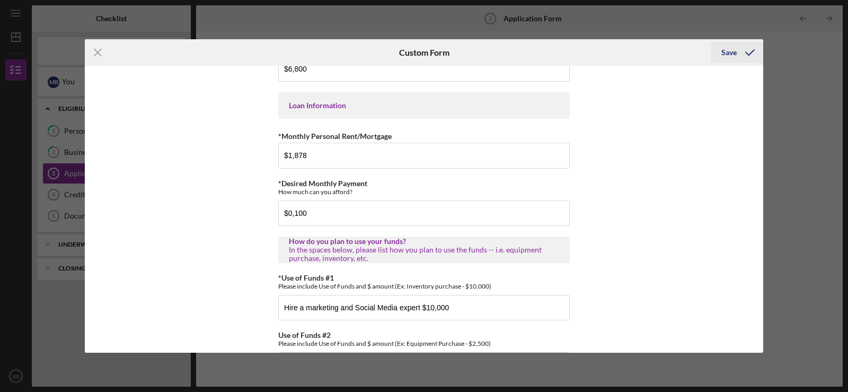
type input "For more equipment $5,000 and for lease rent $15,000"
click at [733, 55] on div "Save" at bounding box center [728, 52] width 15 height 21
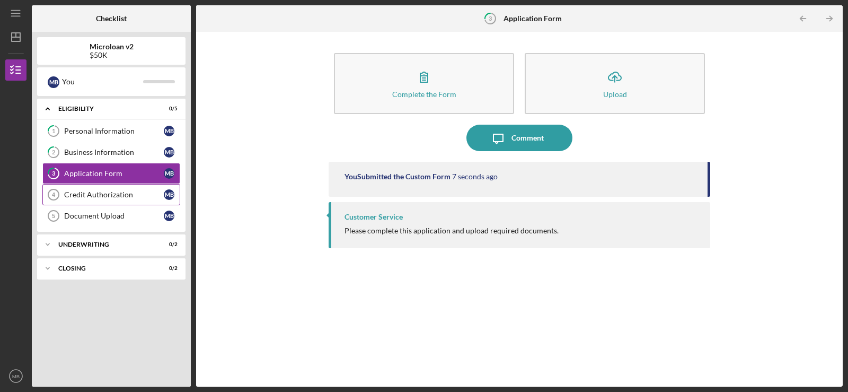
click at [103, 197] on div "Credit Authorization" at bounding box center [114, 194] width 100 height 8
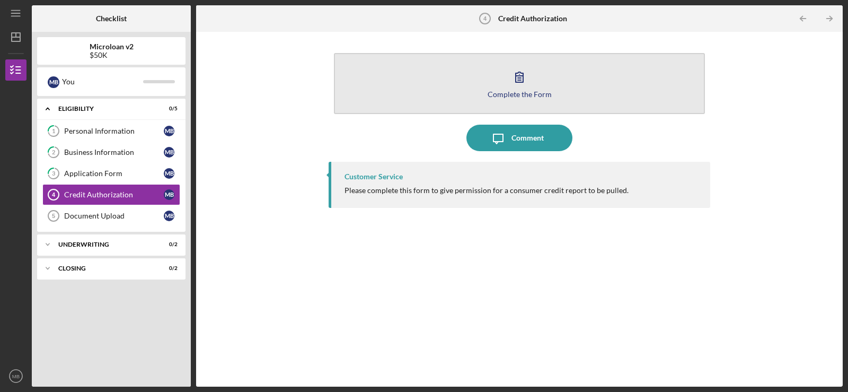
click at [513, 90] on div "Complete the Form" at bounding box center [520, 94] width 64 height 8
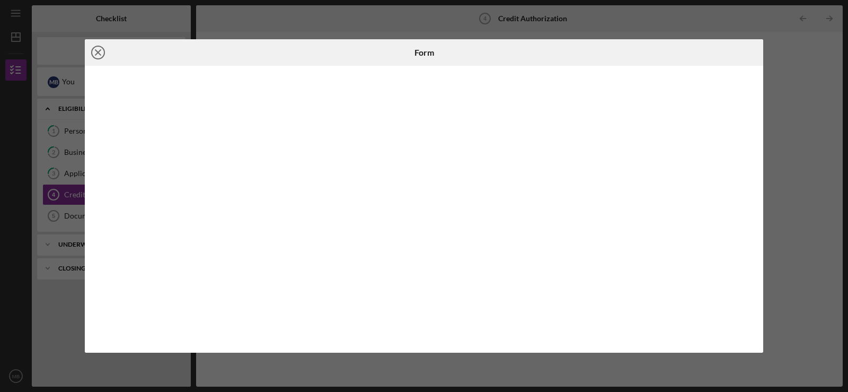
click at [96, 52] on icon "Icon/Close" at bounding box center [98, 52] width 26 height 26
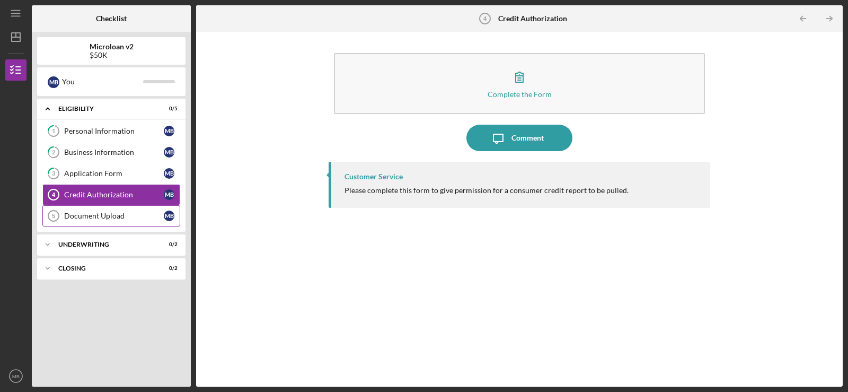
click at [110, 222] on link "Document Upload 5 Document Upload M B" at bounding box center [111, 215] width 138 height 21
